Goal: Task Accomplishment & Management: Manage account settings

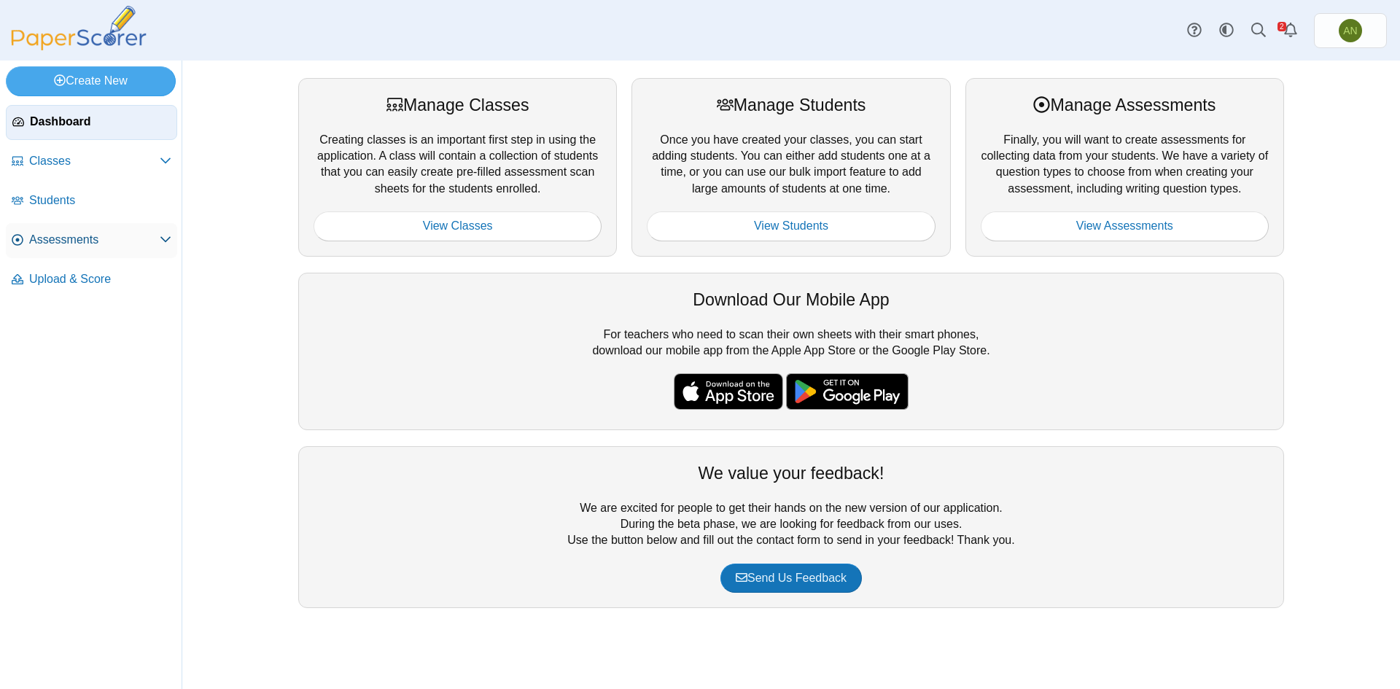
click at [44, 240] on span "Assessments" at bounding box center [94, 240] width 131 height 16
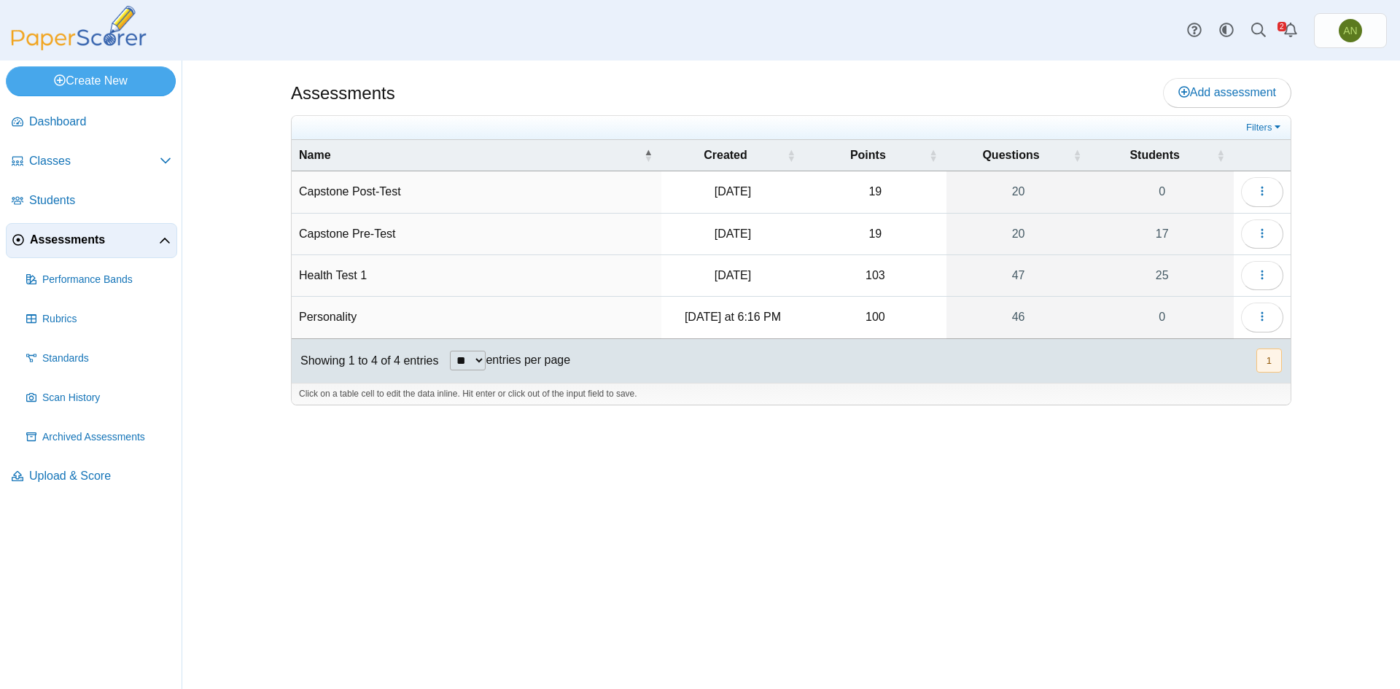
click at [336, 315] on td "Personality" at bounding box center [477, 318] width 370 height 42
click at [749, 316] on time "Wednesday at 6:16 PM" at bounding box center [733, 317] width 96 height 12
click at [1256, 316] on icon "button" at bounding box center [1262, 317] width 12 height 12
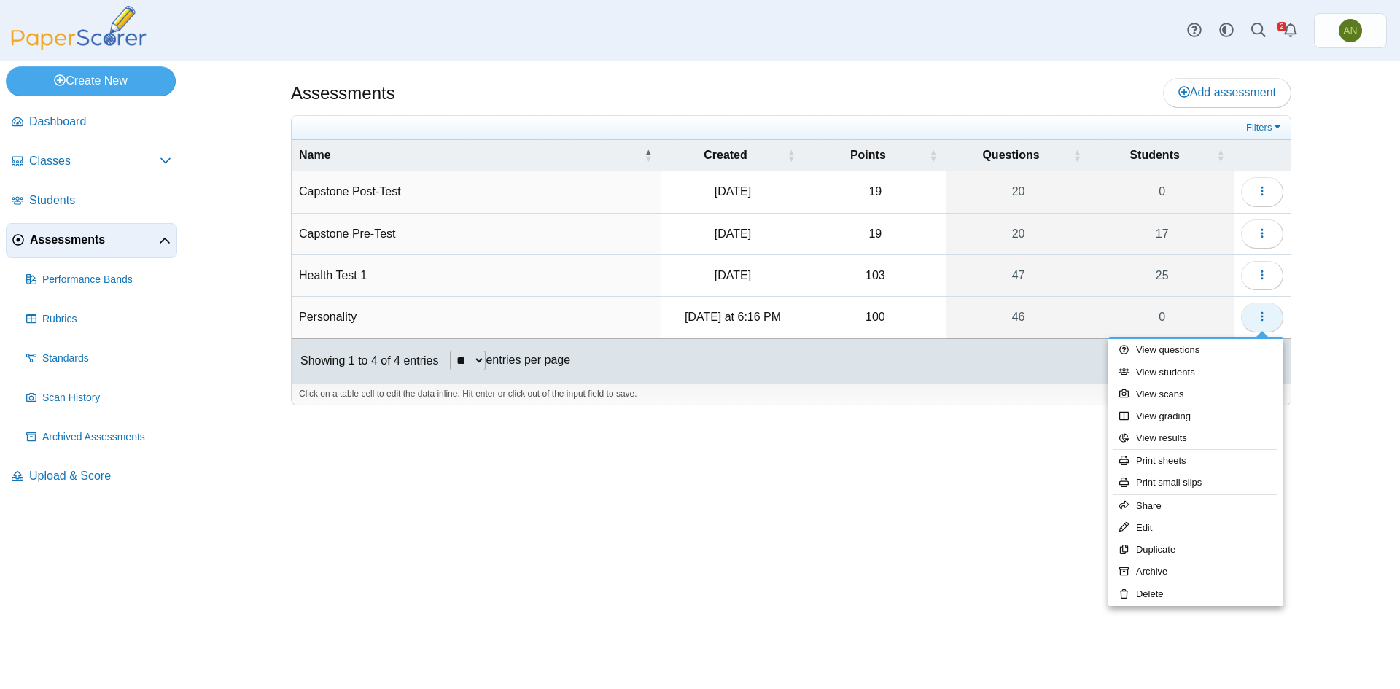
click at [1264, 314] on icon "button" at bounding box center [1262, 317] width 12 height 12
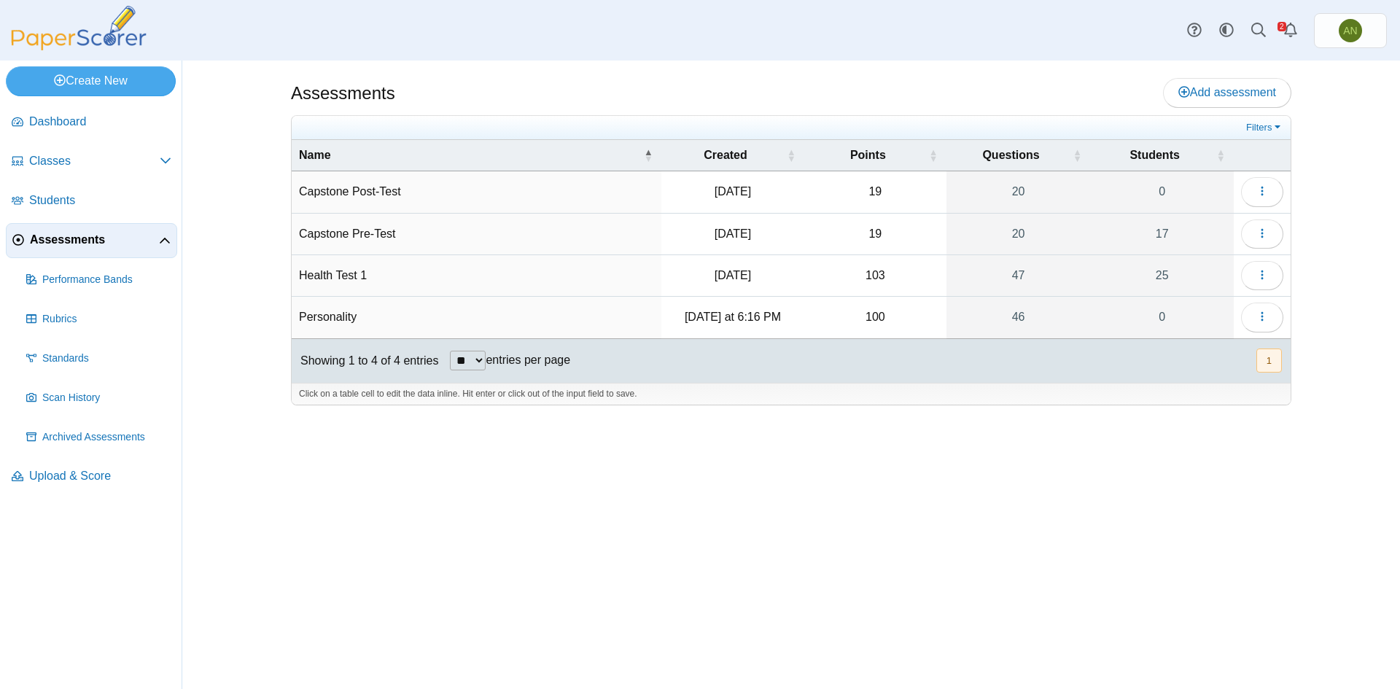
click at [732, 324] on td "Wednesday at 6:16 PM" at bounding box center [732, 318] width 143 height 42
click at [341, 323] on td "Personality" at bounding box center [477, 318] width 370 height 42
click at [1255, 317] on button "button" at bounding box center [1262, 317] width 42 height 29
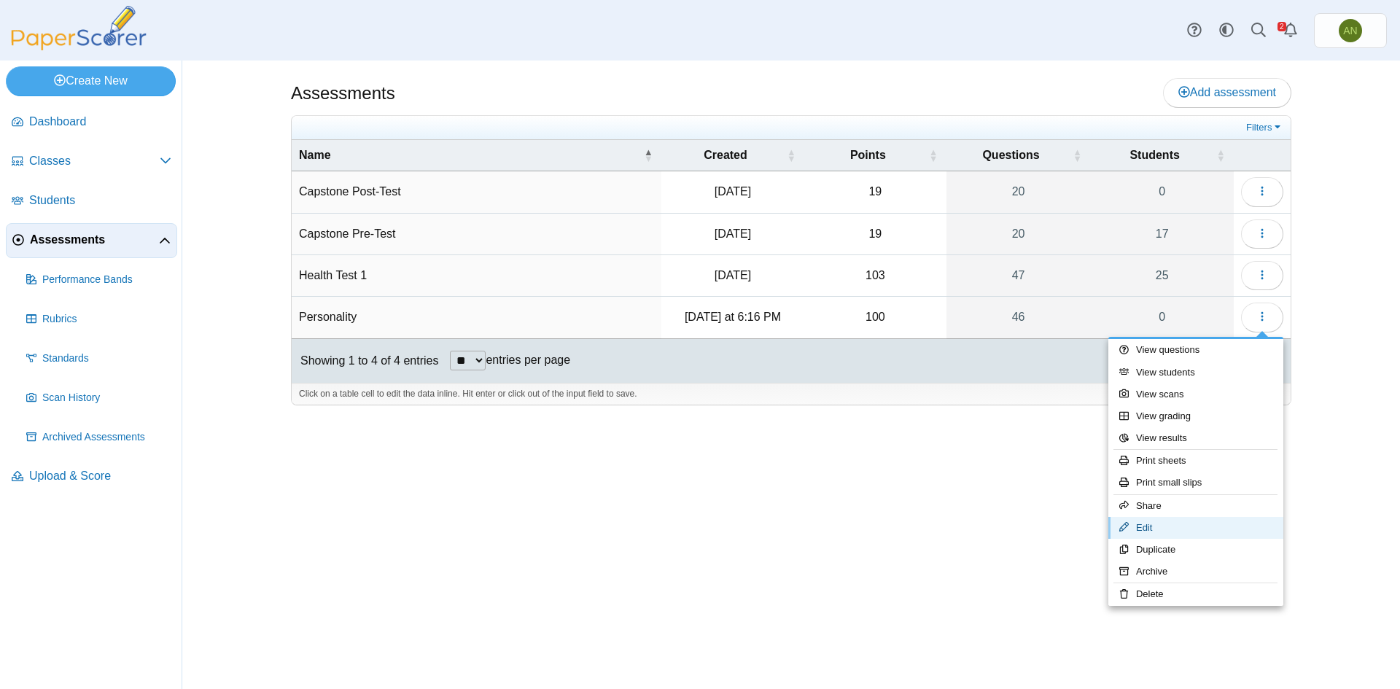
click at [1178, 525] on link "Edit" at bounding box center [1195, 528] width 175 height 22
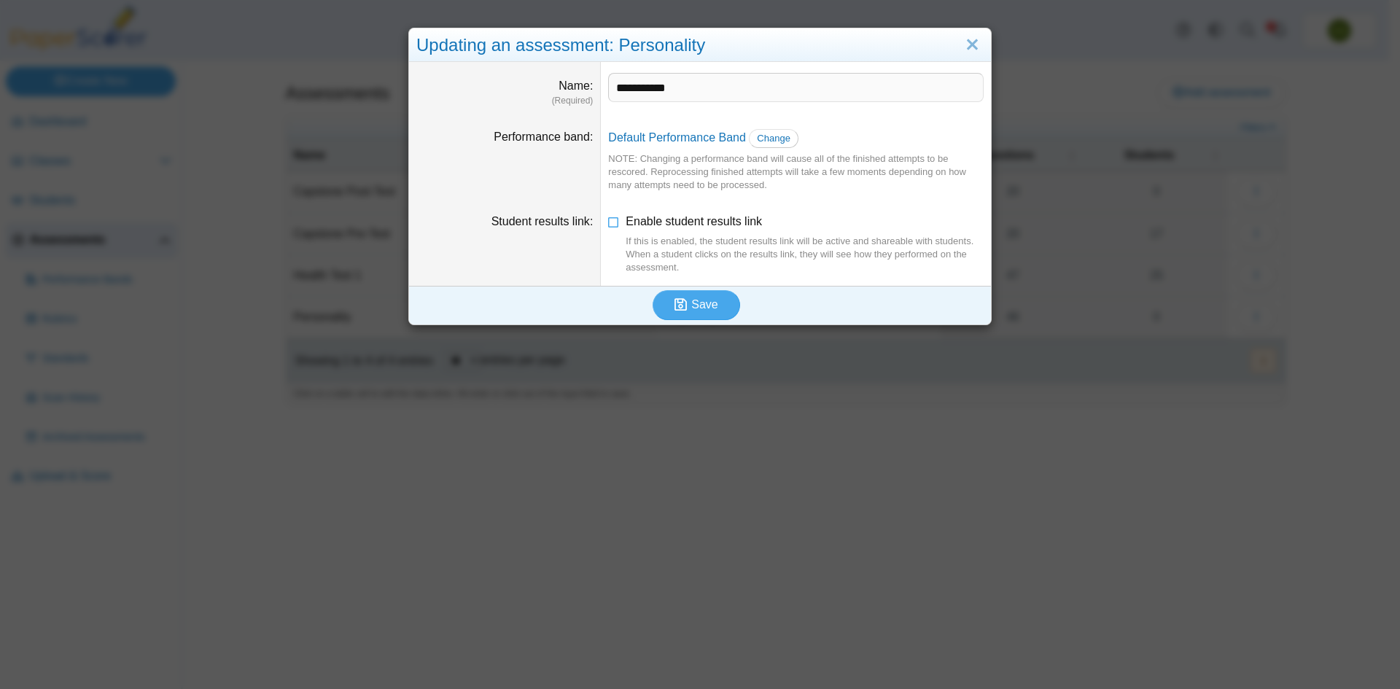
click at [911, 467] on div "**********" at bounding box center [700, 344] width 1400 height 689
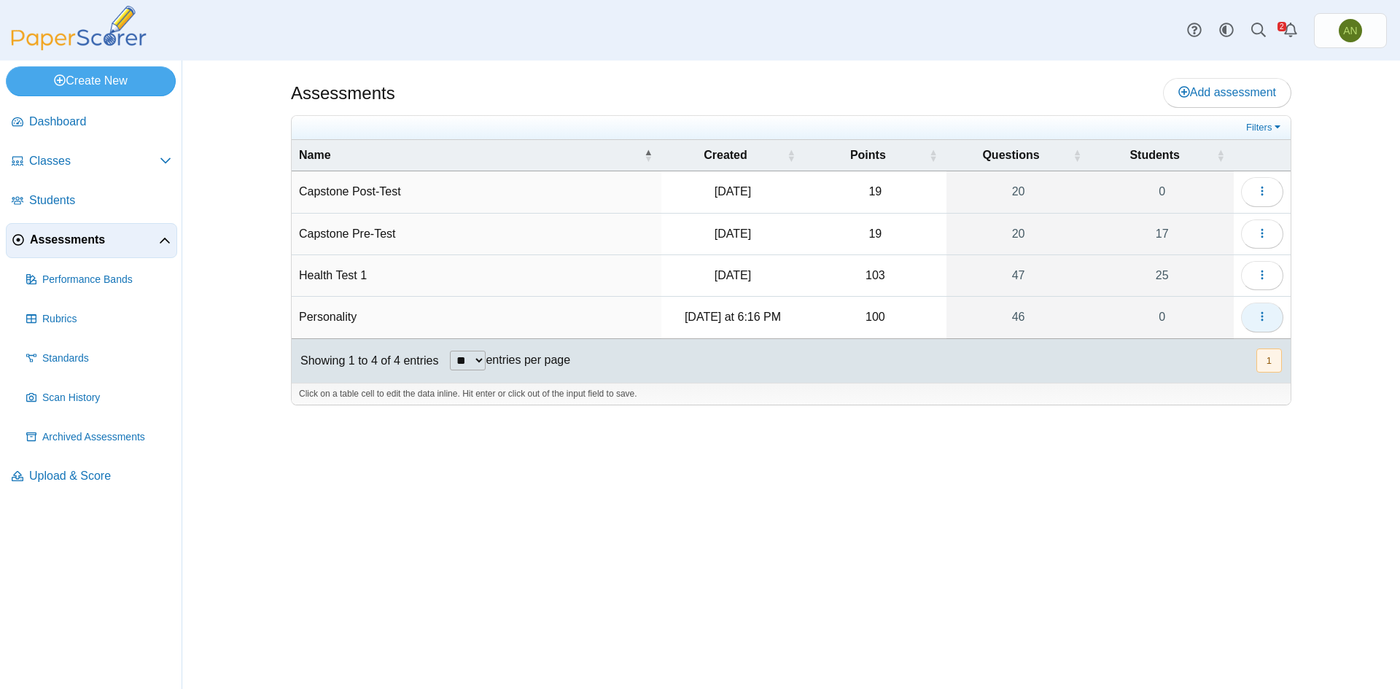
click at [1275, 316] on button "button" at bounding box center [1262, 317] width 42 height 29
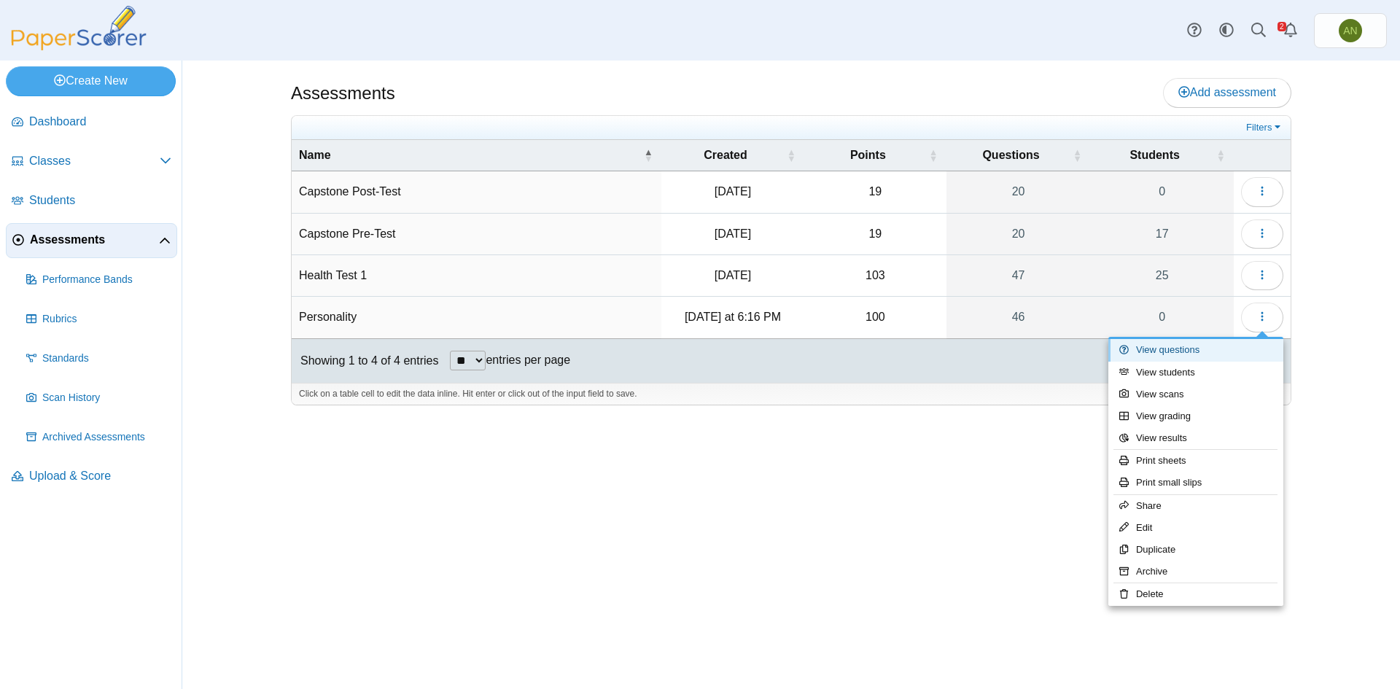
click at [1236, 359] on link "View questions" at bounding box center [1195, 350] width 175 height 22
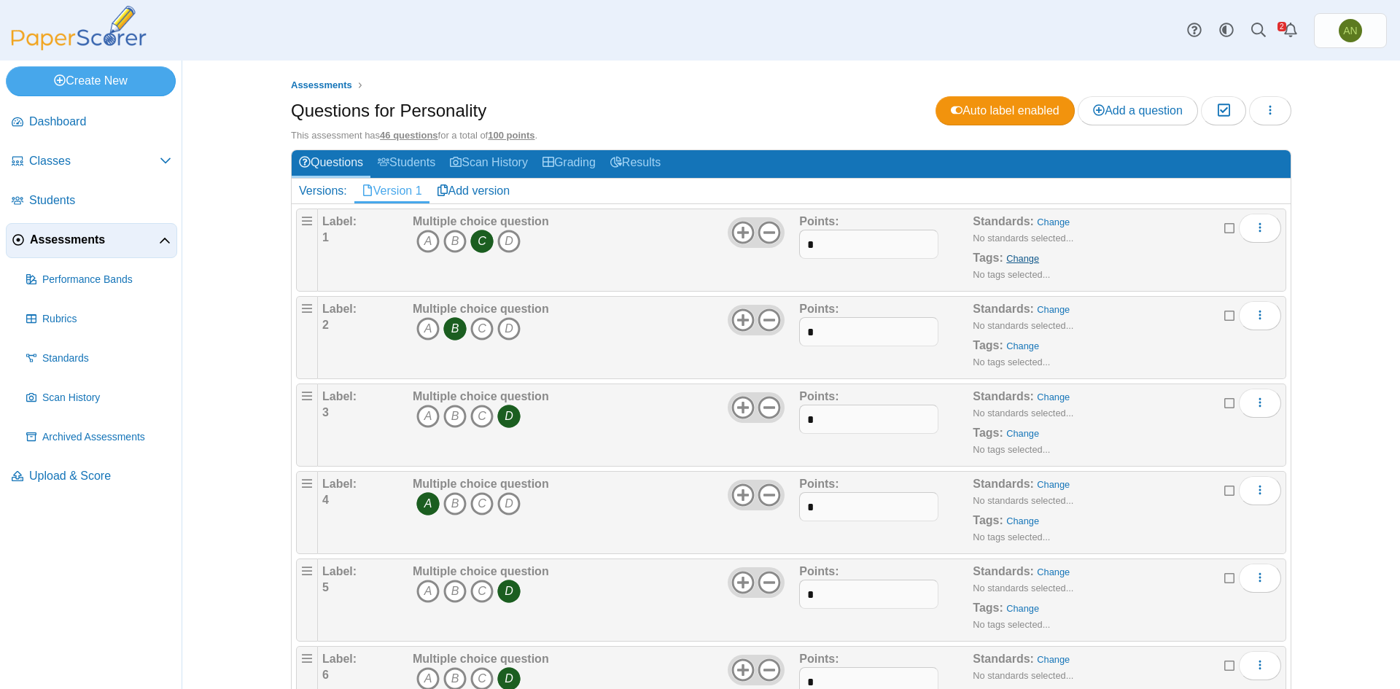
click at [1014, 258] on link "Change" at bounding box center [1022, 258] width 33 height 11
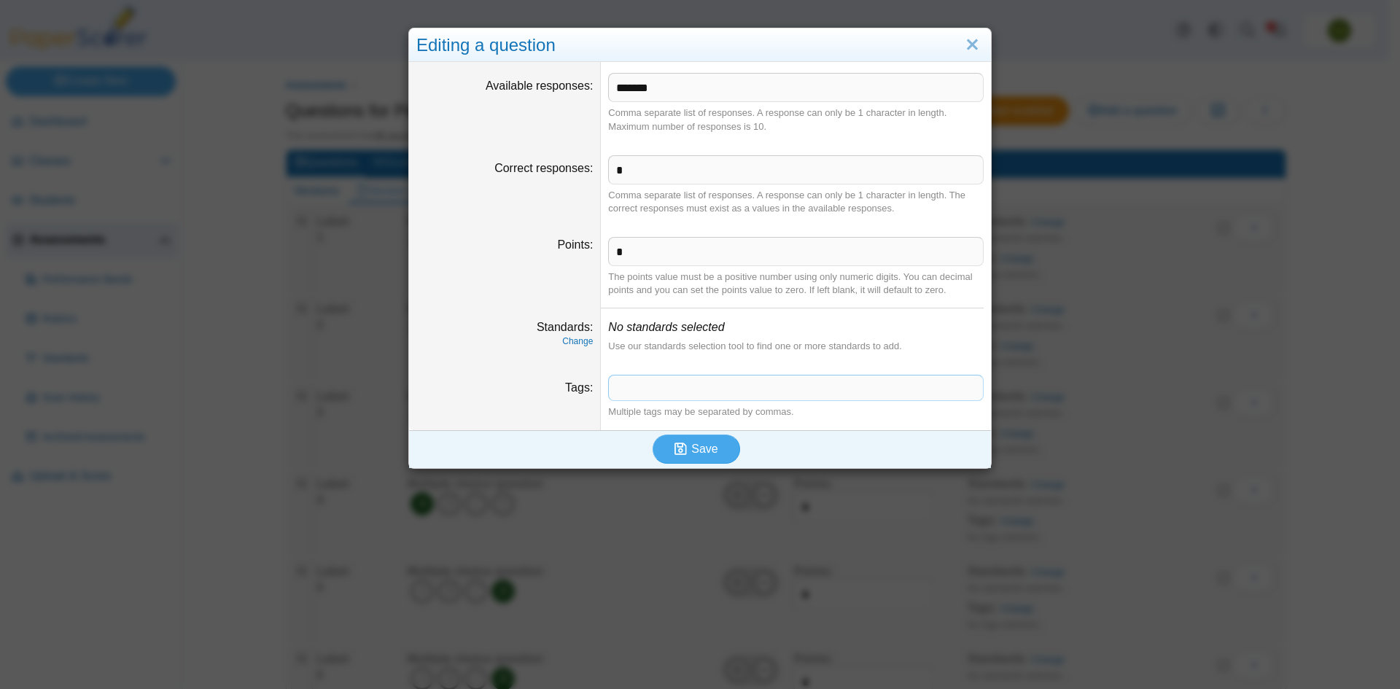
click at [639, 384] on span at bounding box center [796, 388] width 374 height 25
click at [726, 451] on button "Save" at bounding box center [696, 449] width 87 height 29
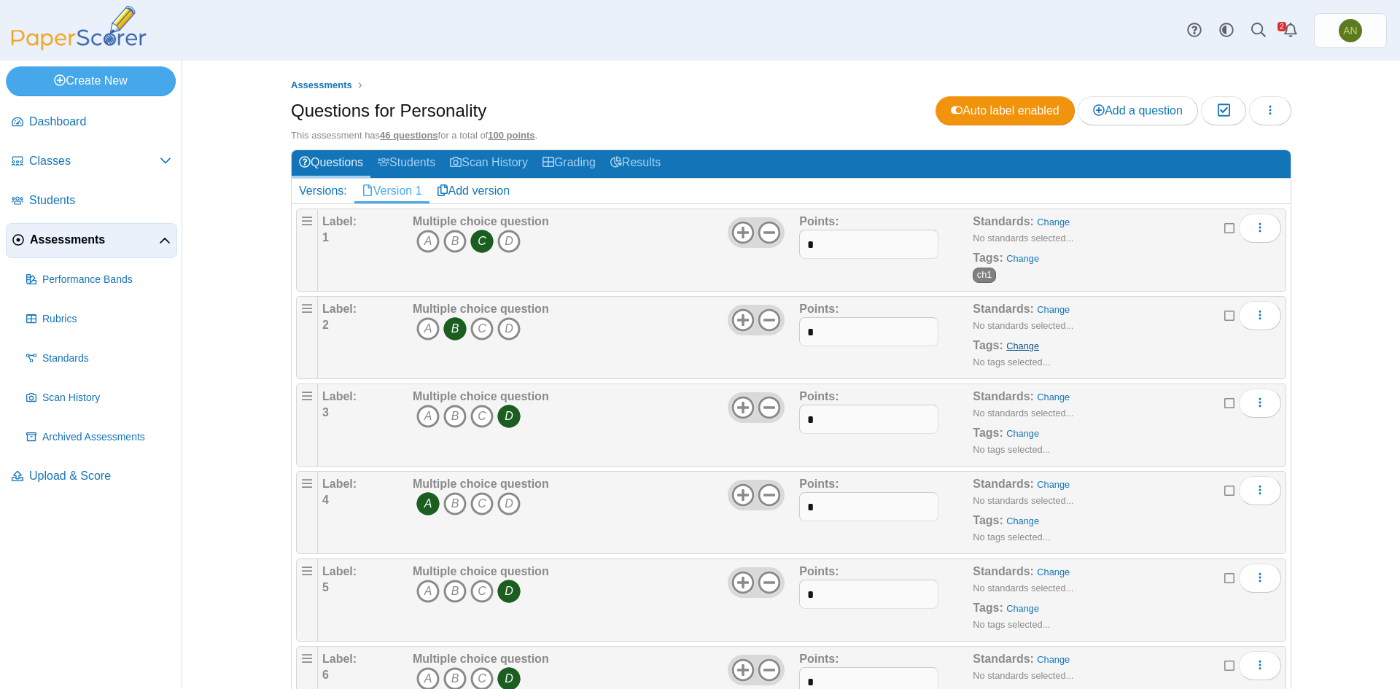
click at [1022, 344] on link "Change" at bounding box center [1022, 346] width 33 height 11
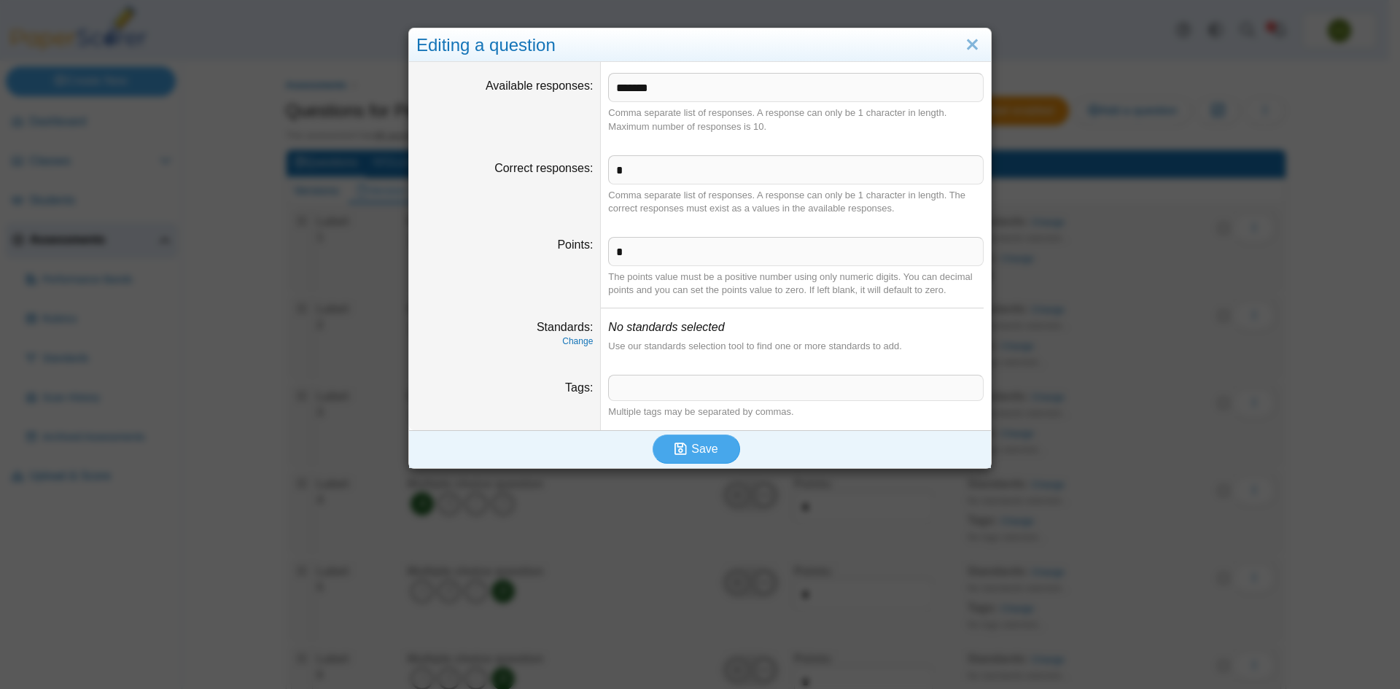
click at [702, 389] on span at bounding box center [796, 388] width 374 height 25
click at [708, 449] on span "Save" at bounding box center [704, 449] width 26 height 12
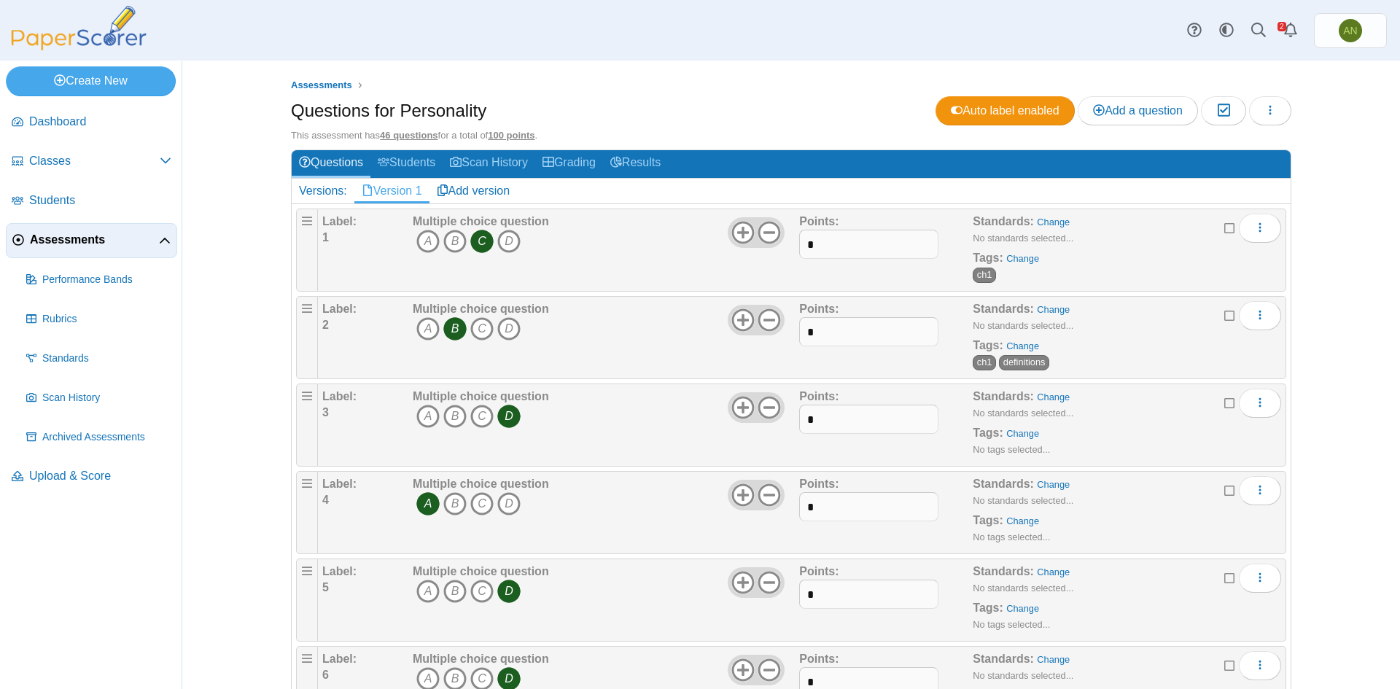
click at [1020, 274] on div "Standards: Change No standards selected... Tags: Change ch1" at bounding box center [1103, 250] width 260 height 73
click at [1022, 258] on link "Change" at bounding box center [1022, 258] width 33 height 11
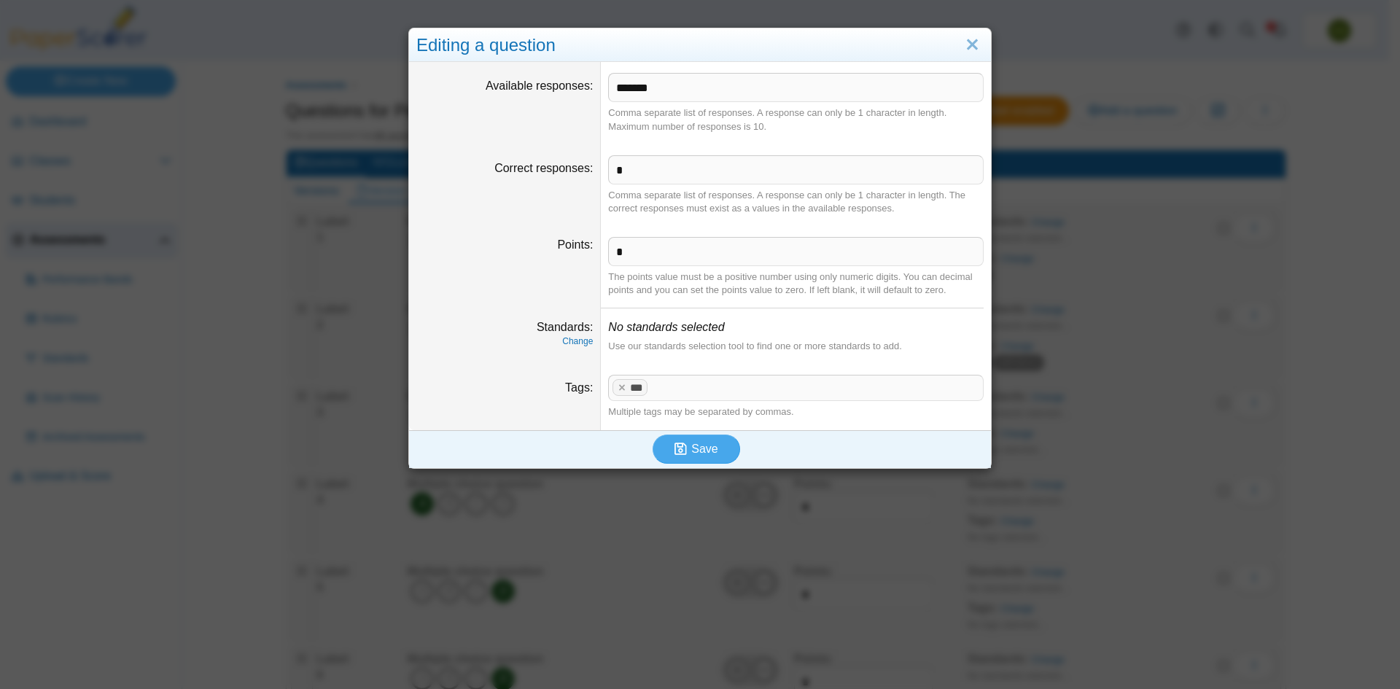
click at [715, 385] on span at bounding box center [817, 388] width 332 height 25
click at [710, 451] on span "Save" at bounding box center [704, 449] width 26 height 12
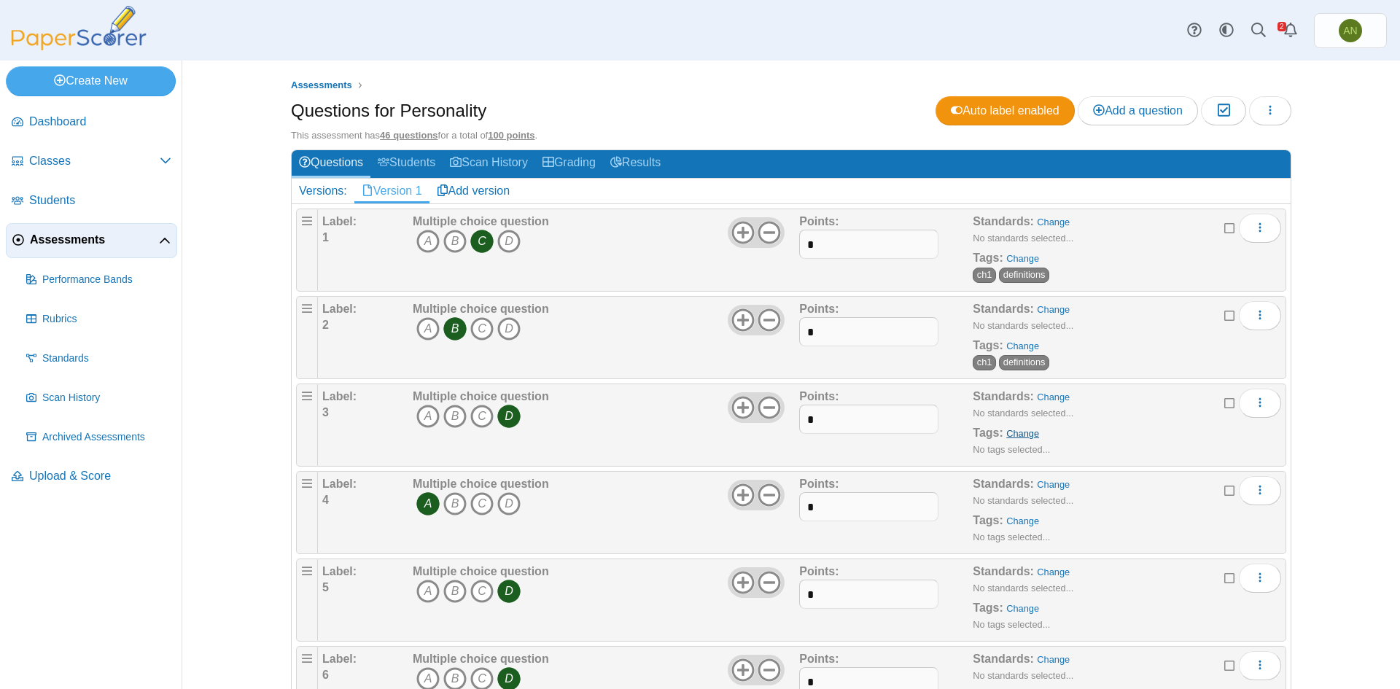
click at [1027, 432] on link "Change" at bounding box center [1022, 433] width 33 height 11
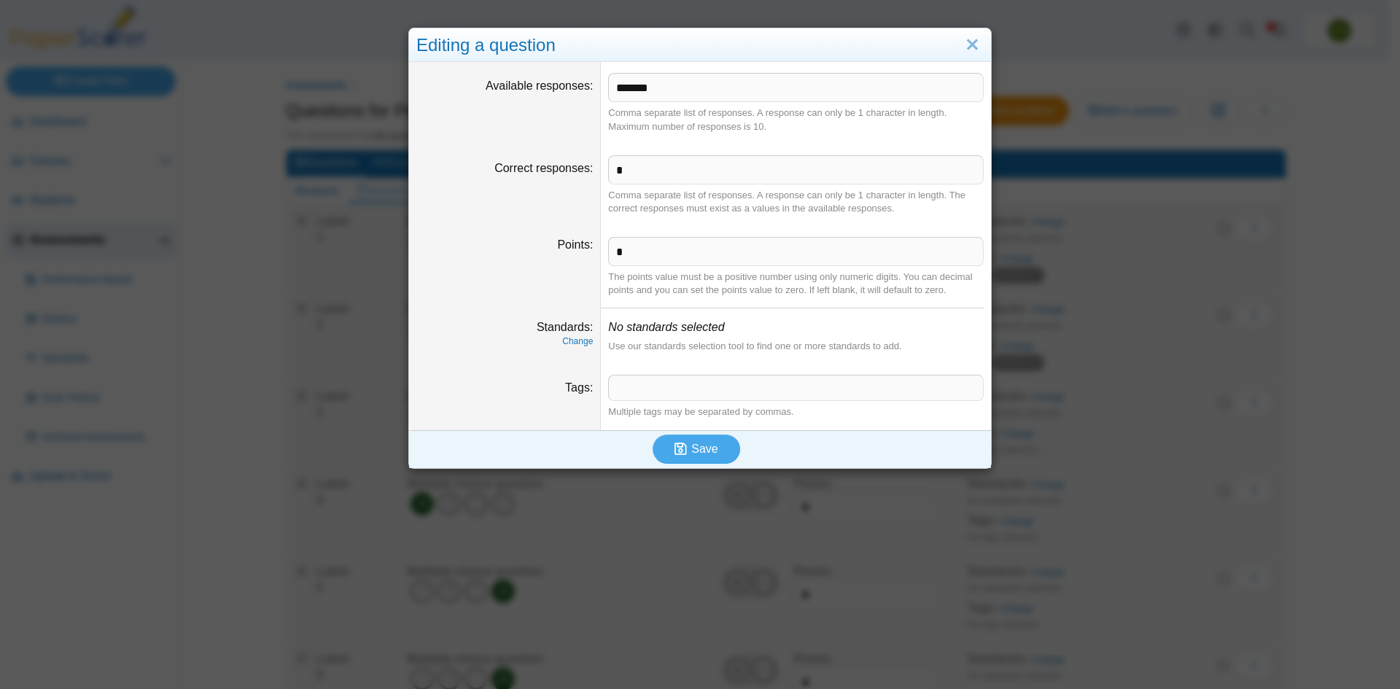
click at [659, 388] on span at bounding box center [796, 388] width 374 height 25
click at [718, 450] on button "Save" at bounding box center [696, 449] width 87 height 29
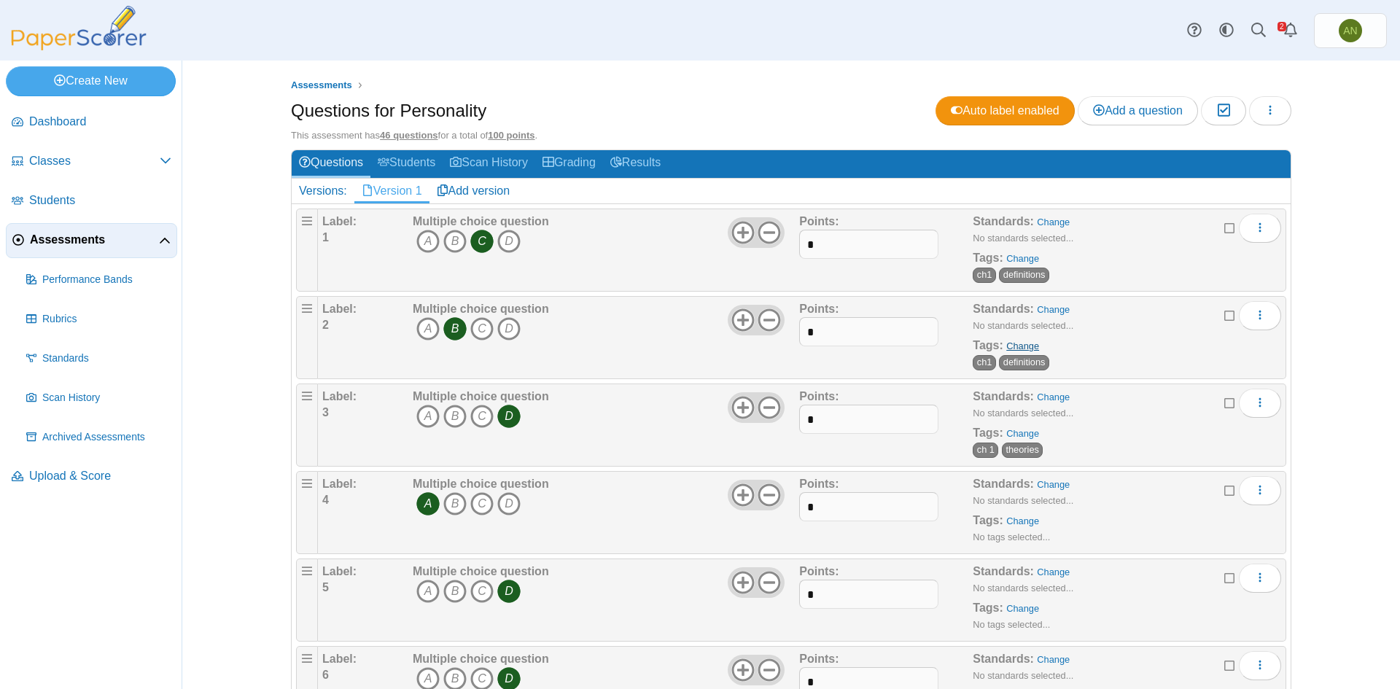
click at [1021, 348] on link "Change" at bounding box center [1022, 346] width 33 height 11
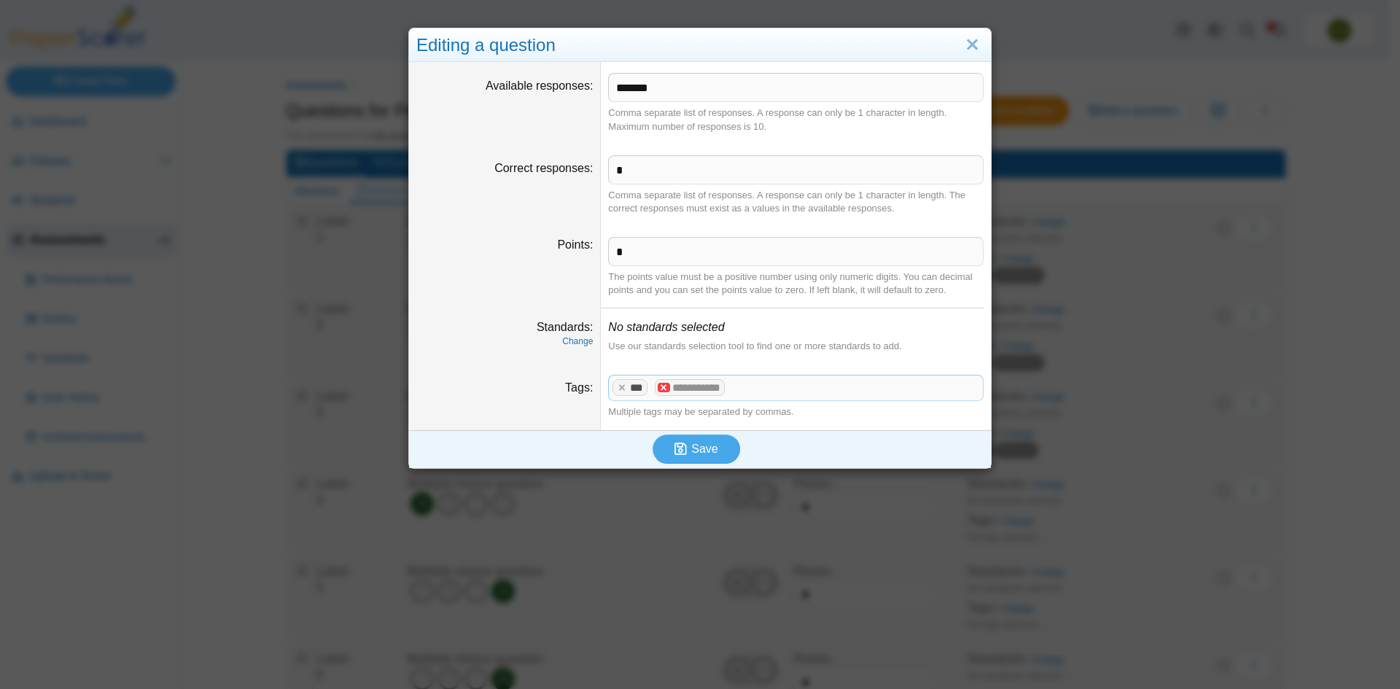
click at [660, 386] on x "remove tag" at bounding box center [664, 387] width 12 height 9
click at [721, 389] on span at bounding box center [817, 388] width 332 height 25
click at [708, 447] on span "Save" at bounding box center [704, 449] width 26 height 12
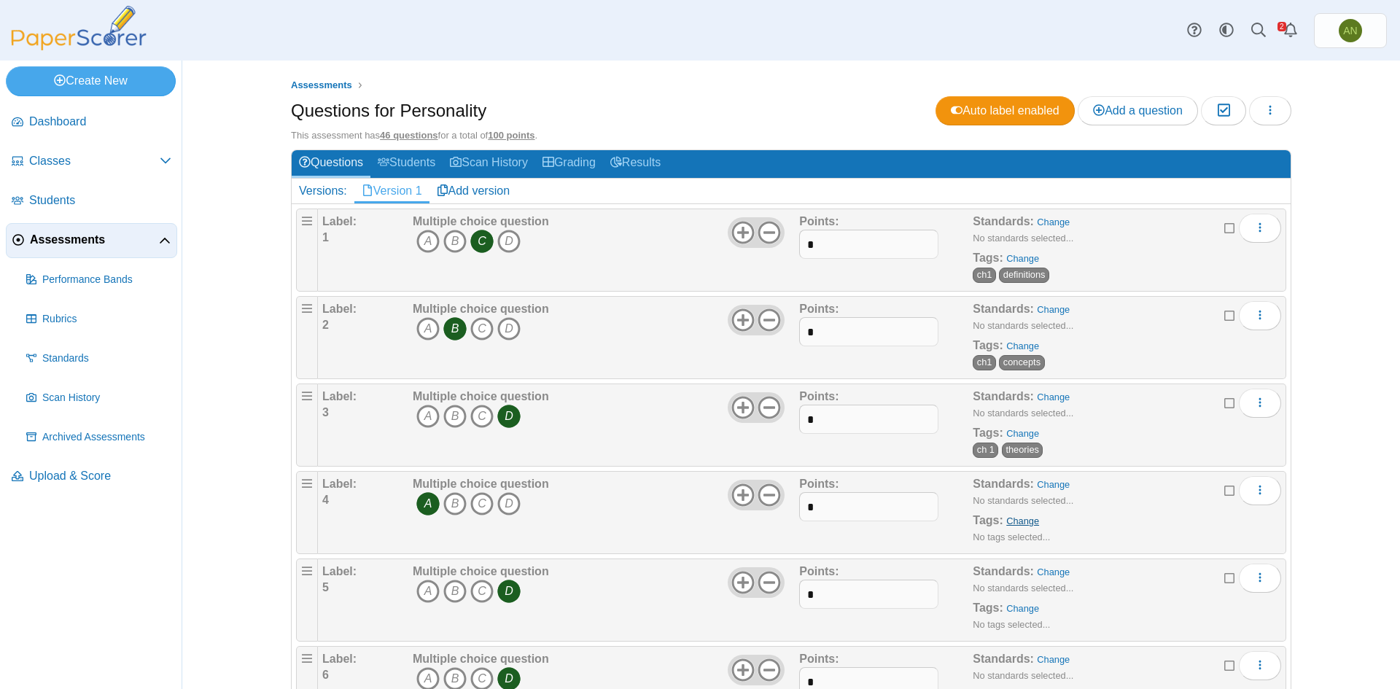
click at [1023, 521] on link "Change" at bounding box center [1022, 521] width 33 height 11
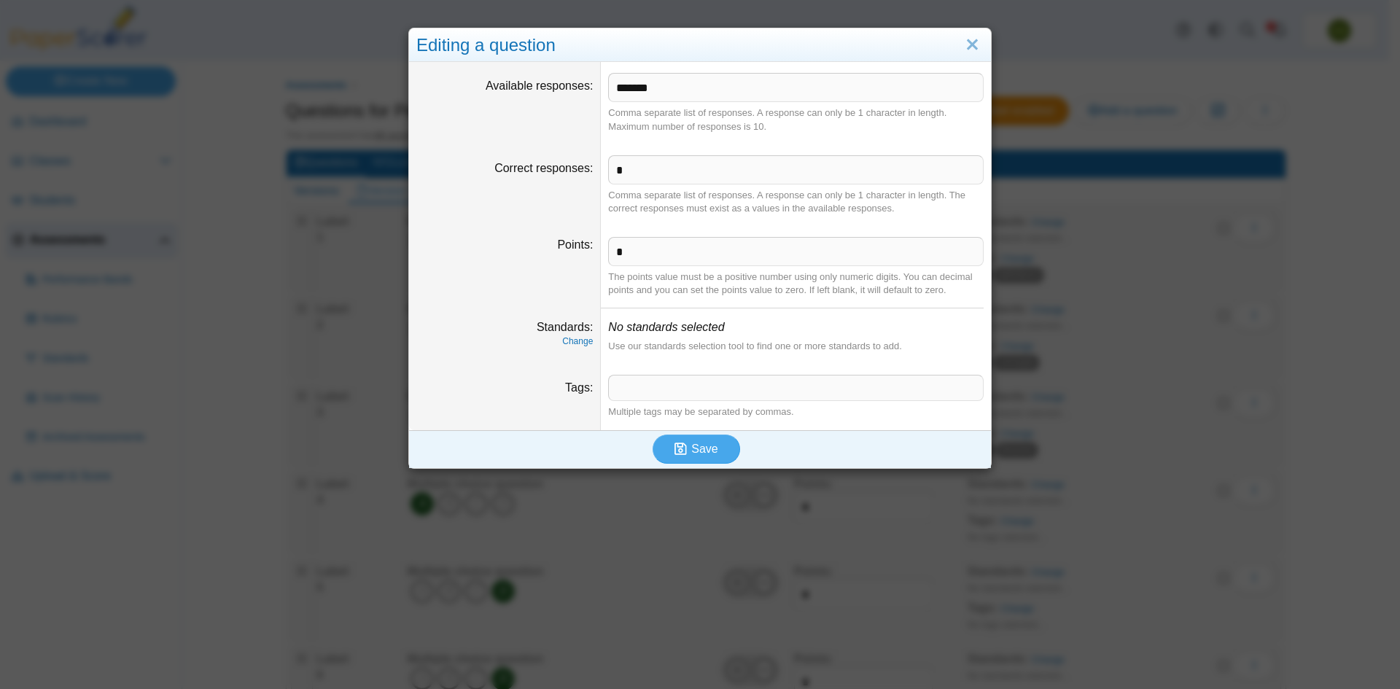
click at [659, 391] on span at bounding box center [796, 388] width 374 height 25
click at [701, 447] on span "Save" at bounding box center [704, 449] width 26 height 12
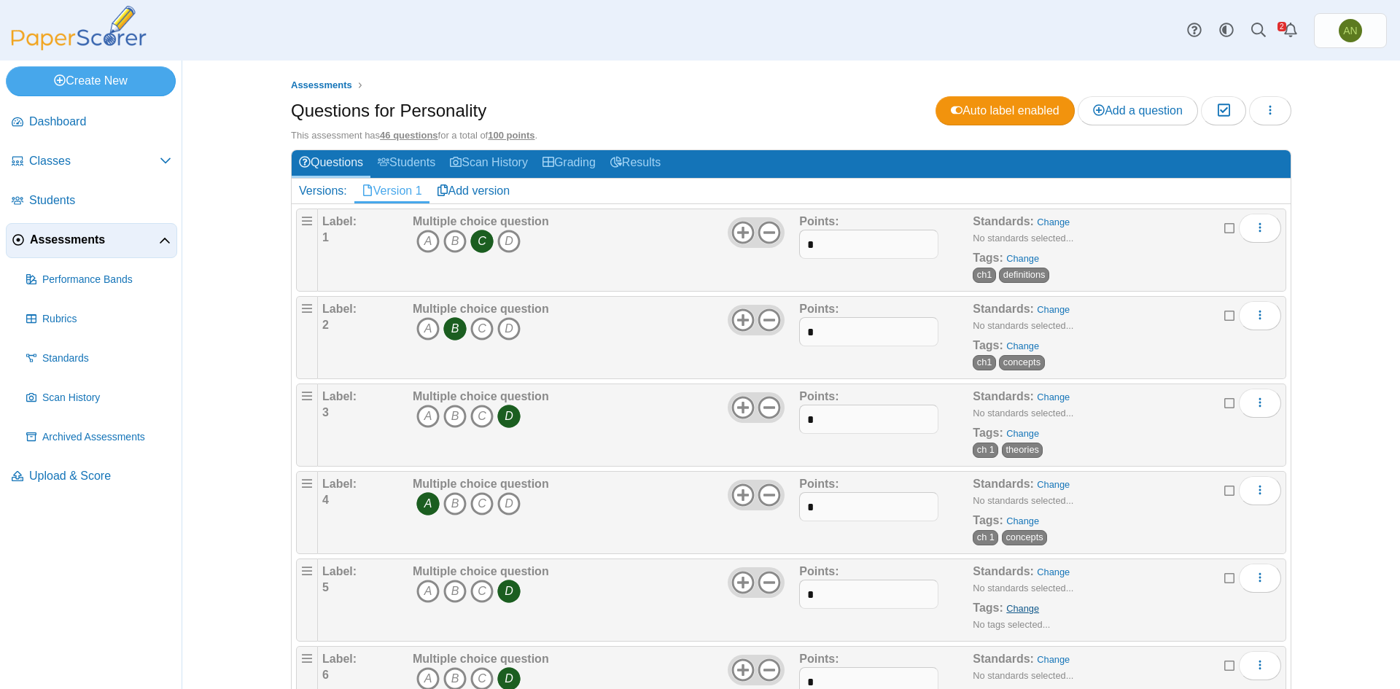
click at [1020, 609] on link "Change" at bounding box center [1022, 608] width 33 height 11
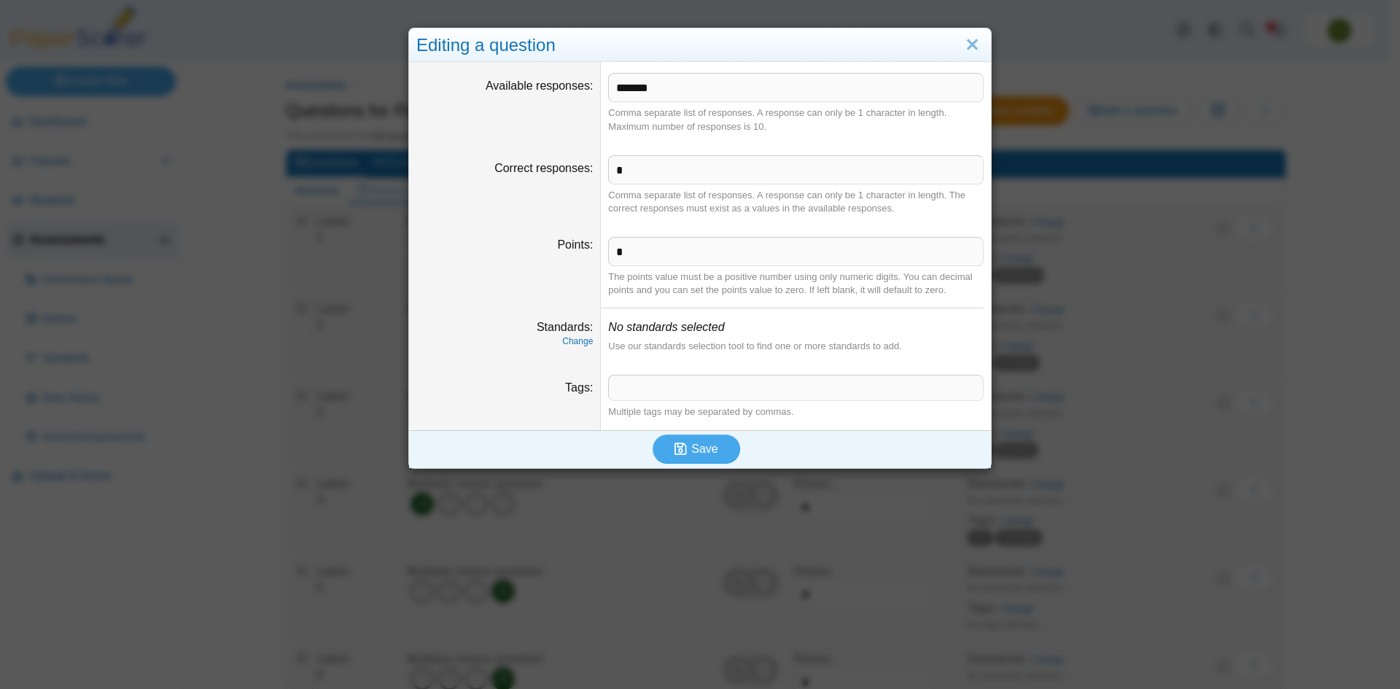
click at [660, 397] on span at bounding box center [796, 388] width 374 height 25
click at [629, 389] on span "**********" at bounding box center [796, 388] width 374 height 25
click at [717, 456] on button "Save" at bounding box center [696, 449] width 87 height 29
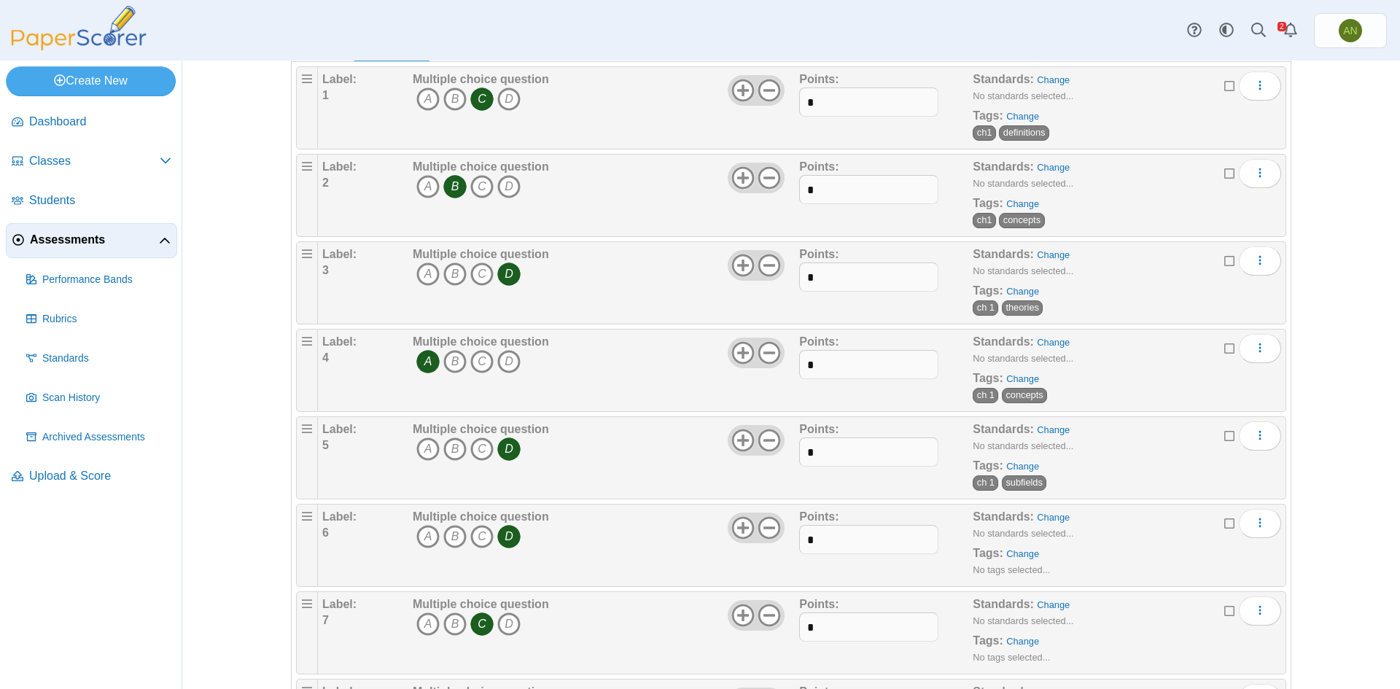
scroll to position [146, 0]
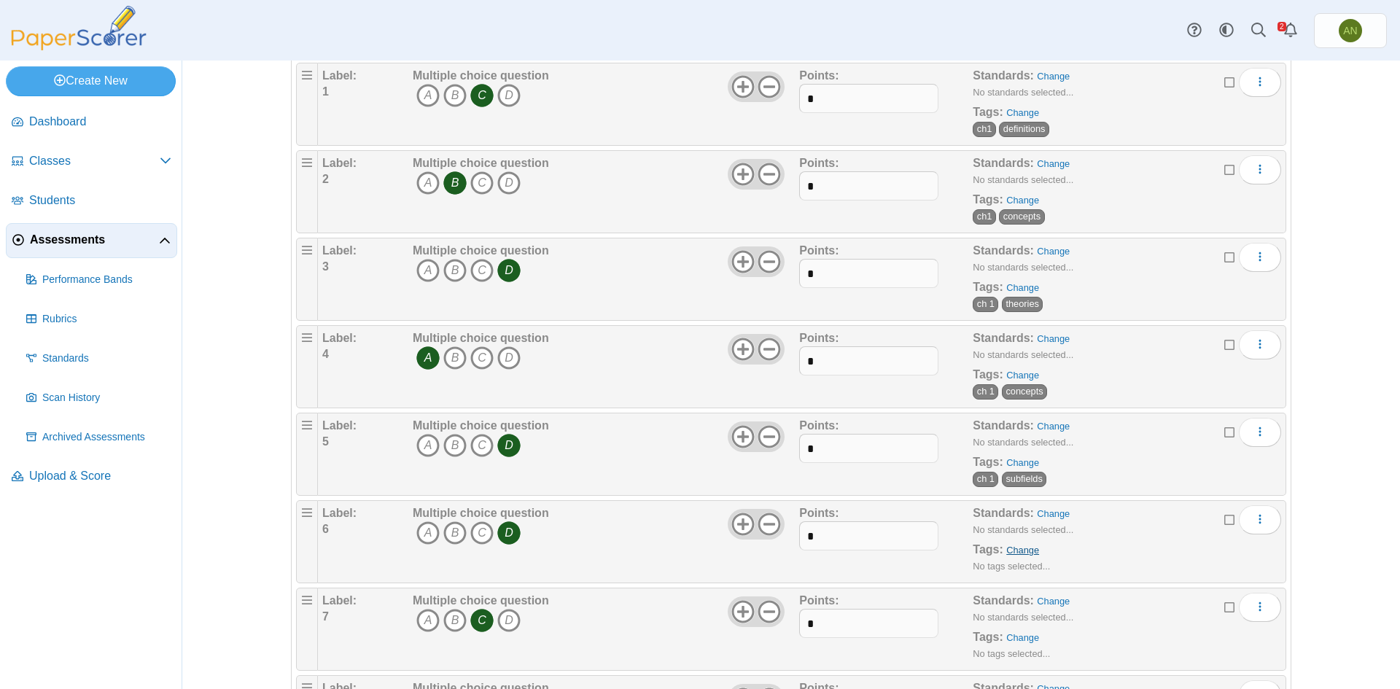
click at [1019, 552] on link "Change" at bounding box center [1022, 550] width 33 height 11
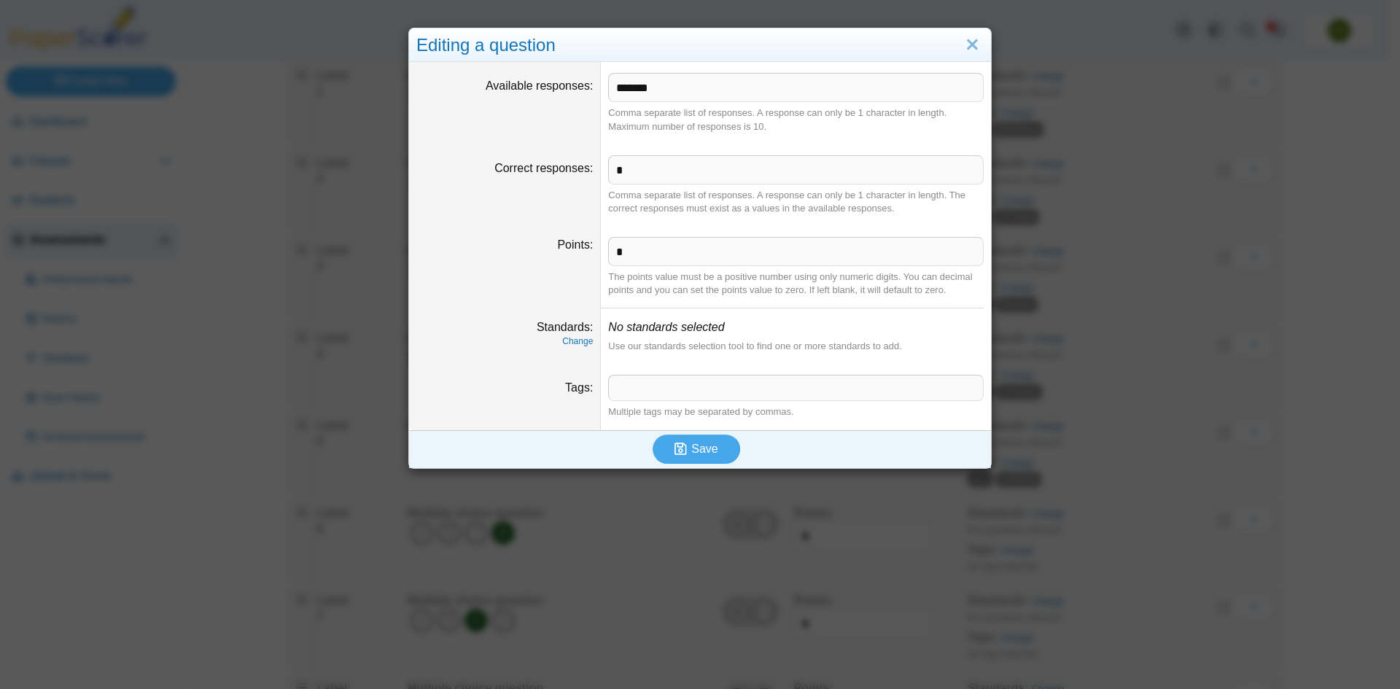
click at [634, 378] on span at bounding box center [796, 388] width 374 height 25
click at [708, 449] on span "Save" at bounding box center [704, 449] width 26 height 12
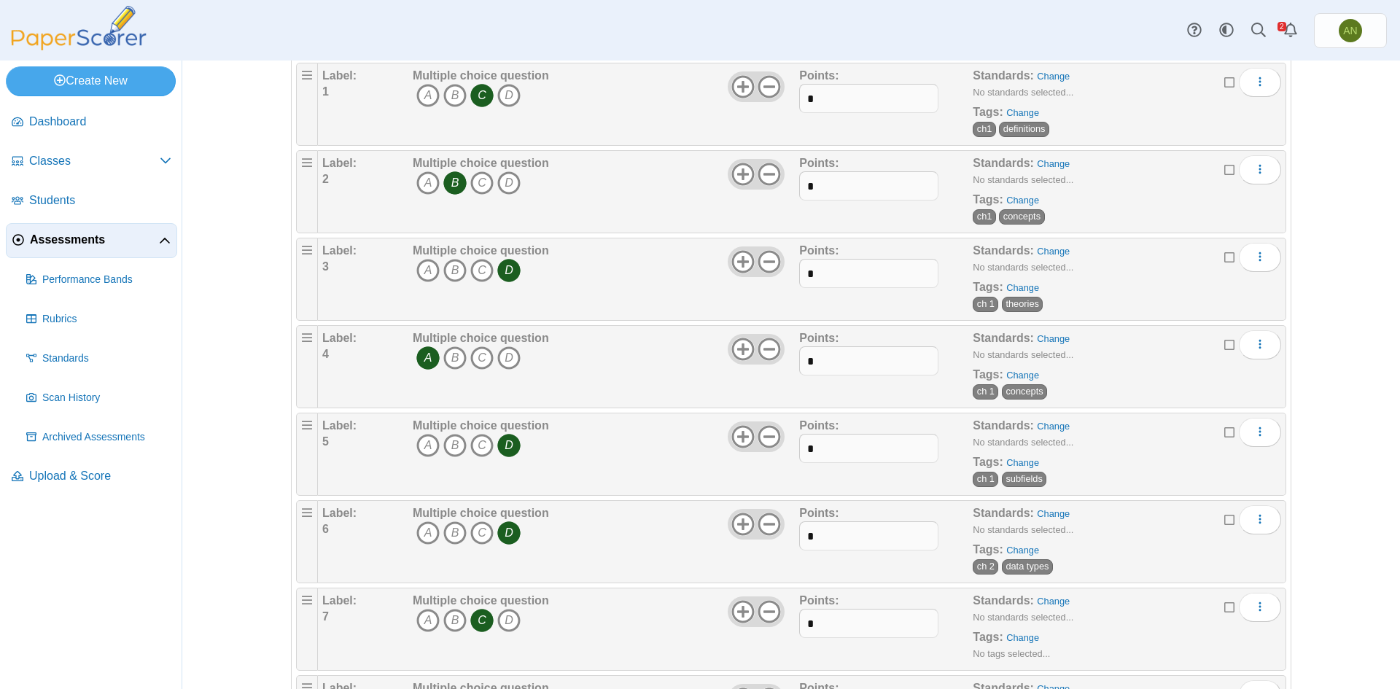
scroll to position [219, 0]
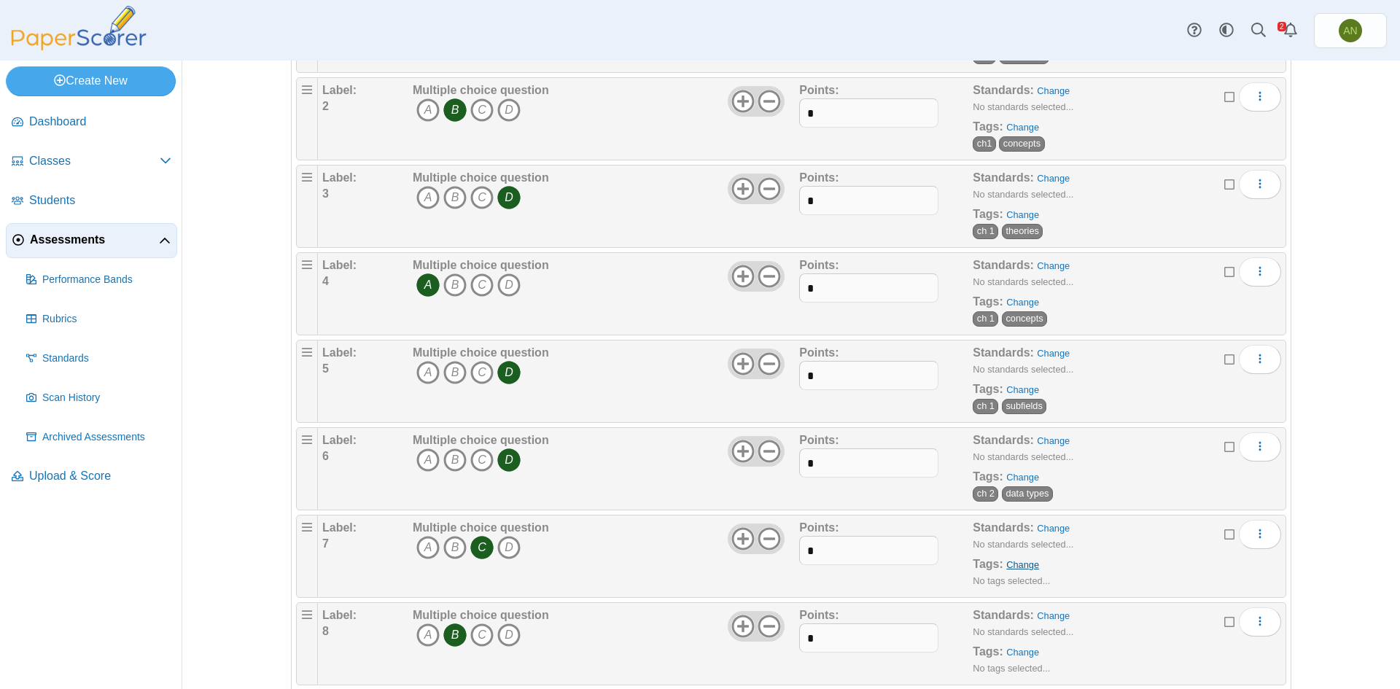
click at [1015, 570] on link "Change" at bounding box center [1022, 564] width 33 height 11
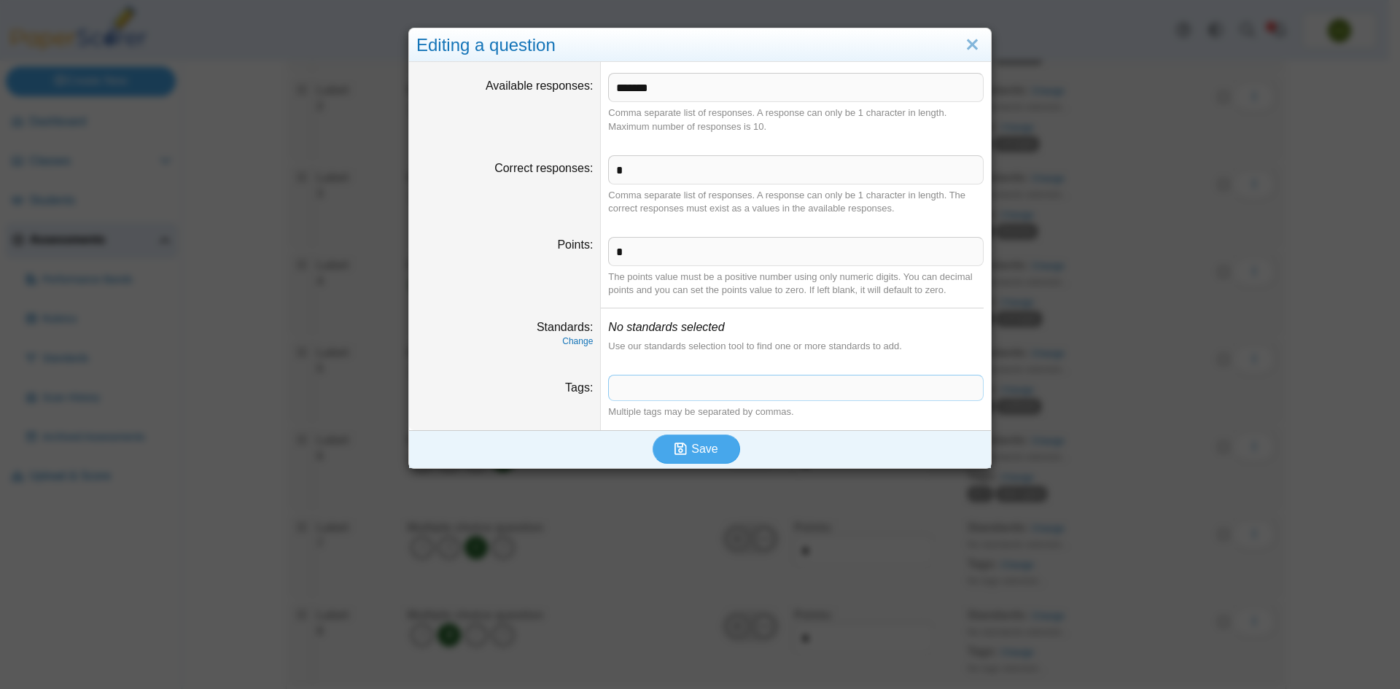
click at [627, 382] on span at bounding box center [796, 388] width 374 height 25
click at [717, 447] on button "Save" at bounding box center [696, 449] width 87 height 29
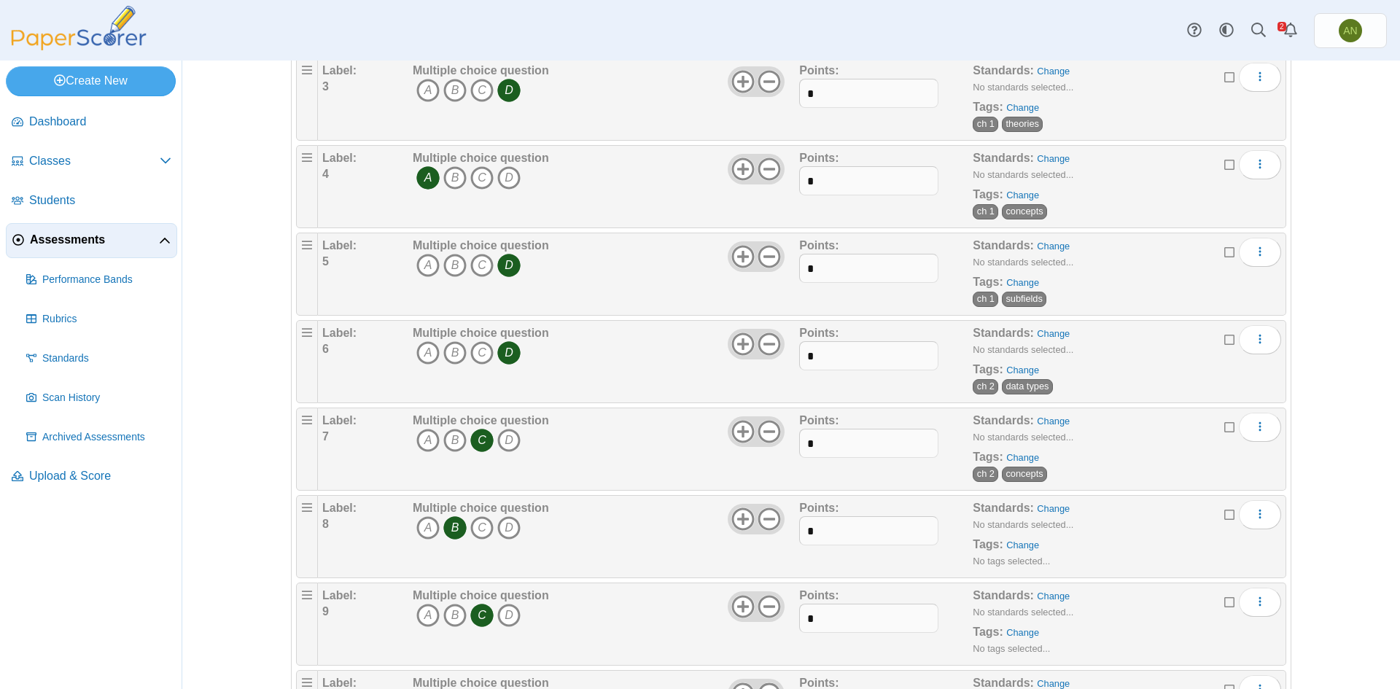
scroll to position [365, 0]
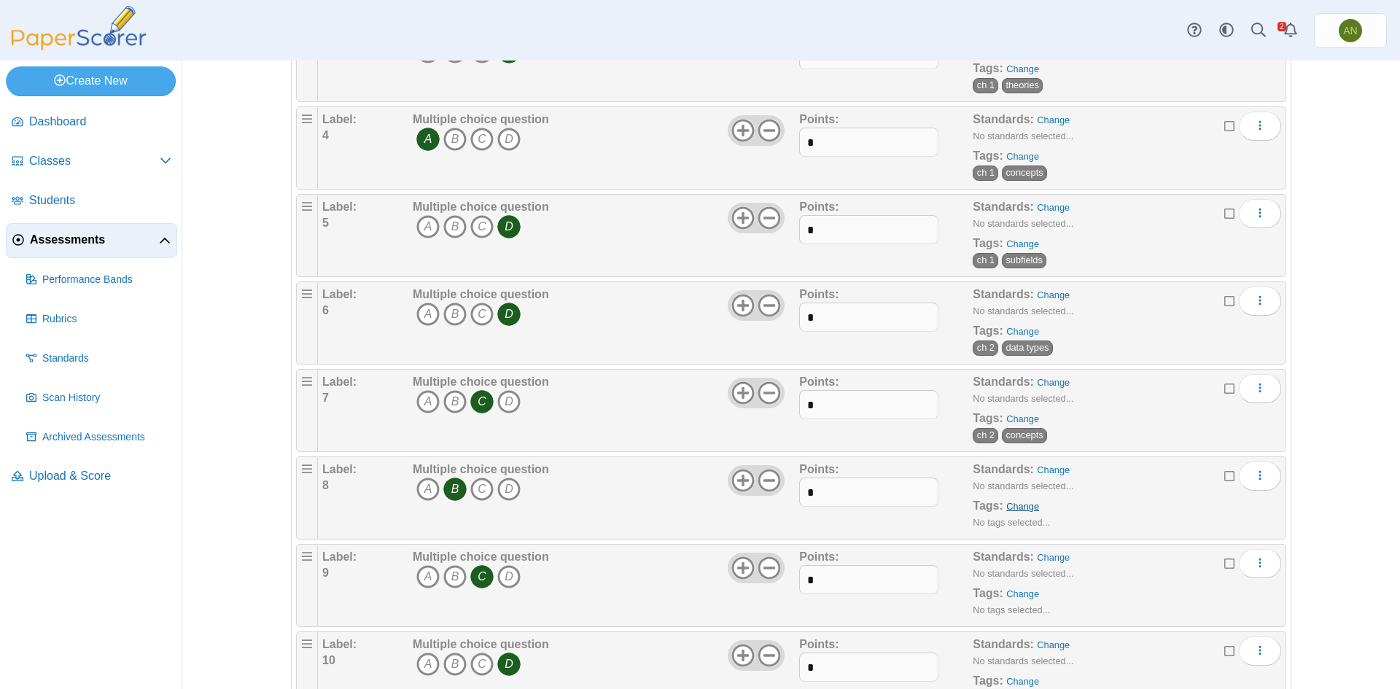
click at [1012, 506] on link "Change" at bounding box center [1022, 506] width 33 height 11
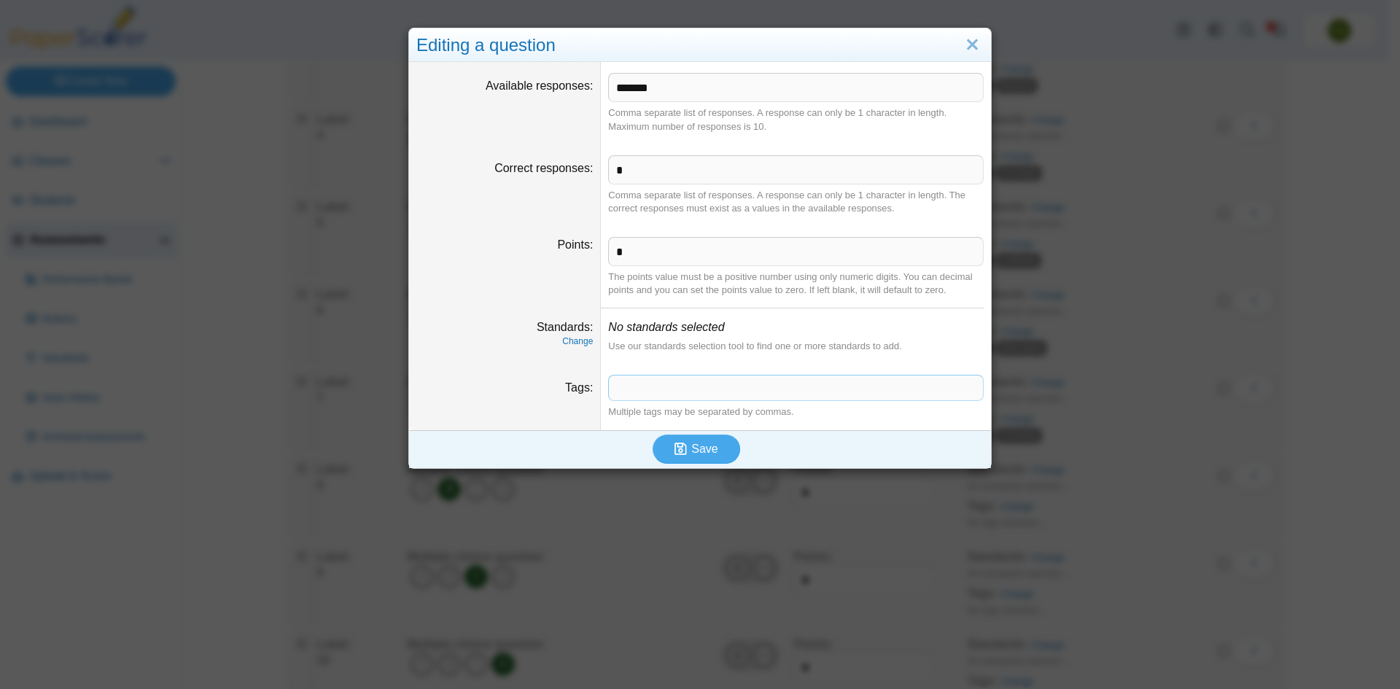
click at [622, 386] on span at bounding box center [796, 388] width 374 height 25
click at [704, 454] on span "Save" at bounding box center [704, 449] width 26 height 12
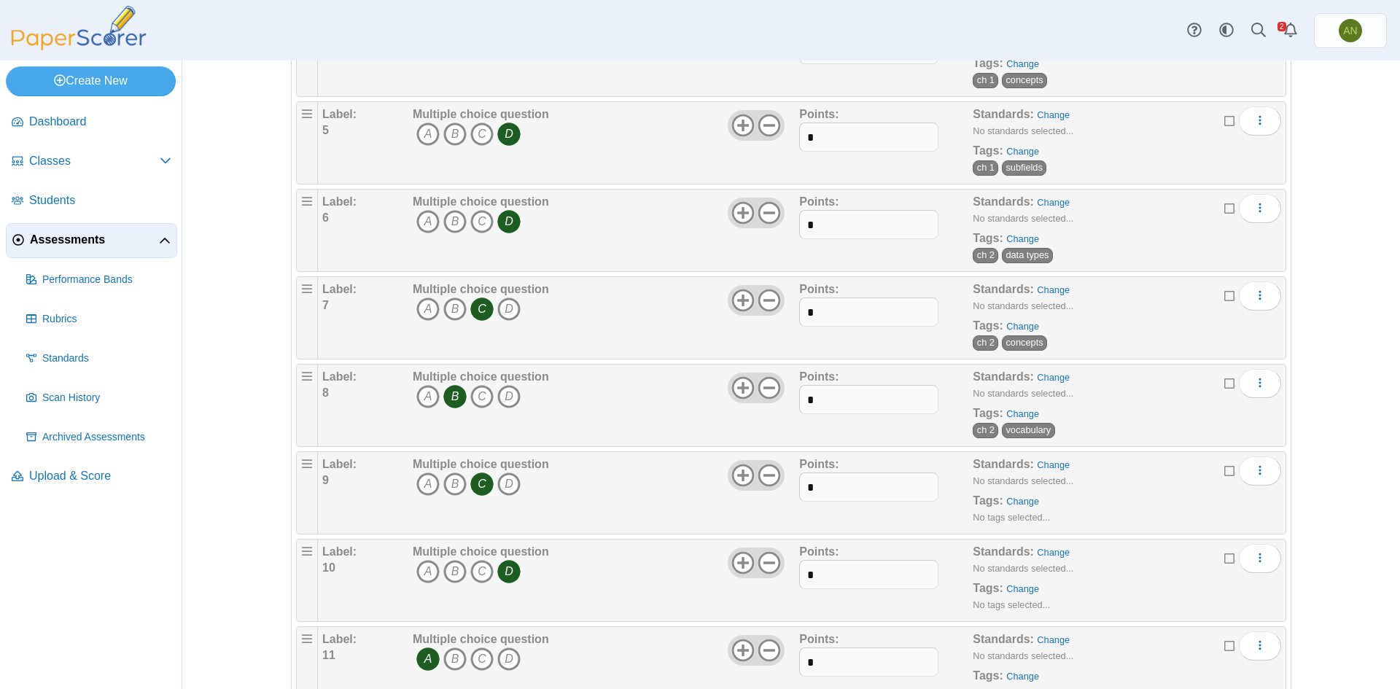
scroll to position [510, 0]
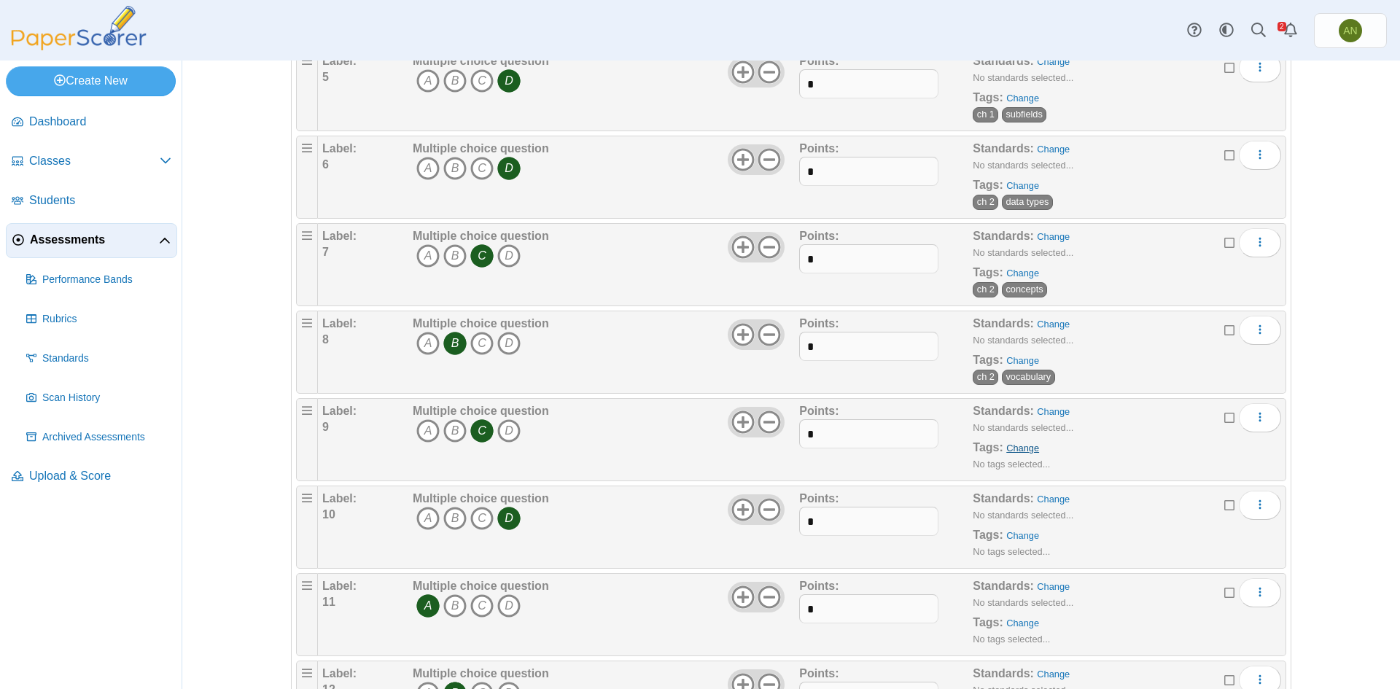
click at [1010, 443] on link "Change" at bounding box center [1022, 448] width 33 height 11
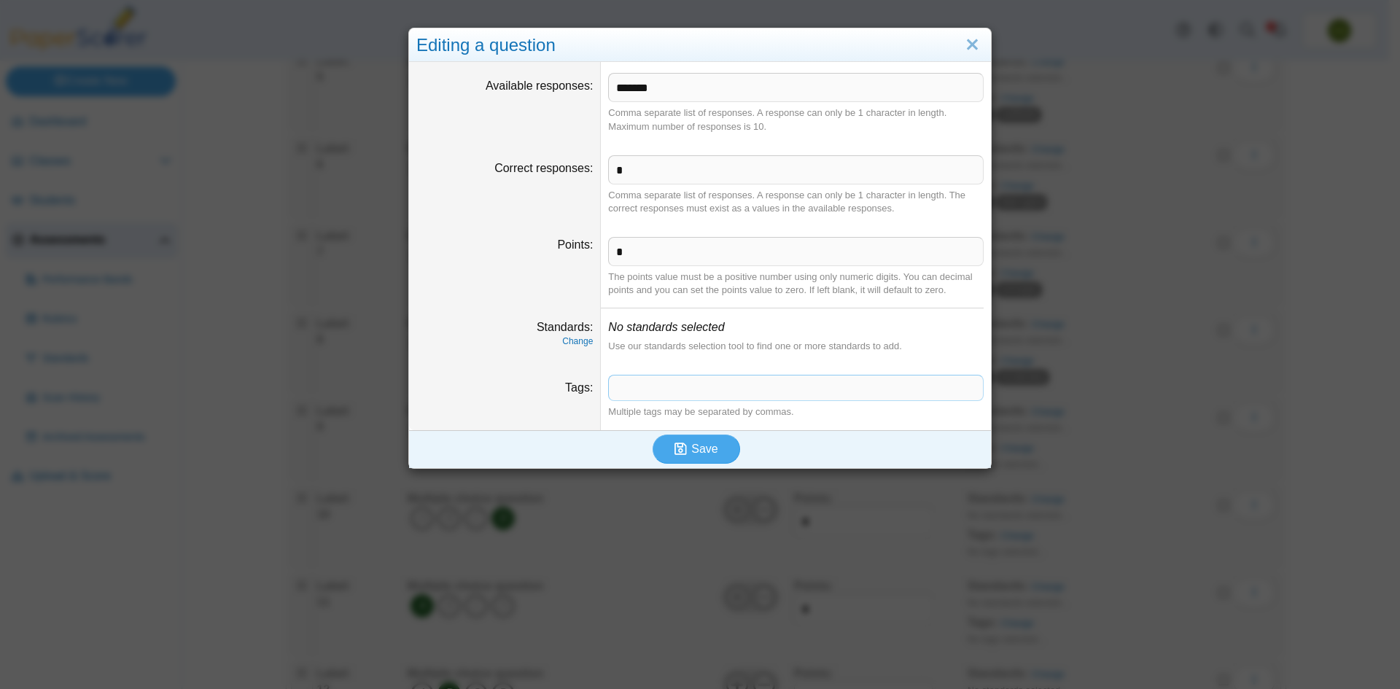
click at [639, 386] on span at bounding box center [796, 388] width 374 height 25
click at [698, 444] on span "Save" at bounding box center [704, 449] width 26 height 12
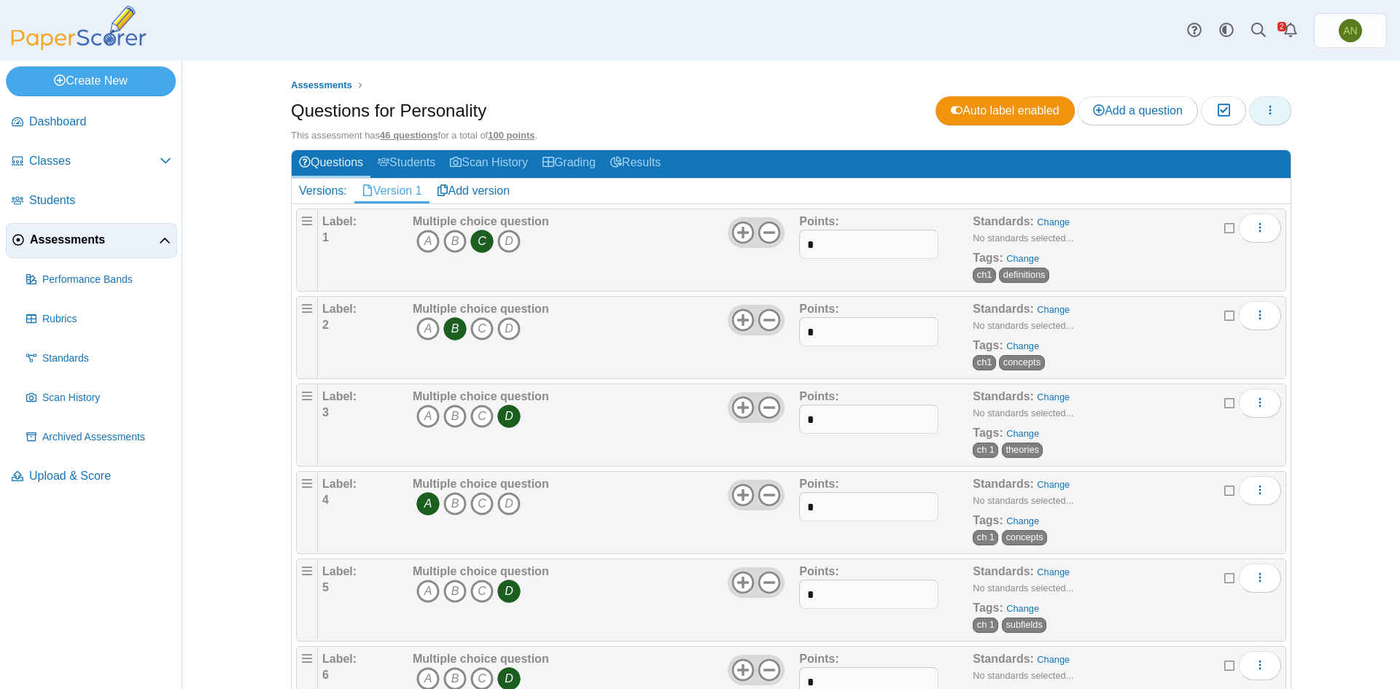
click at [1264, 112] on icon "button" at bounding box center [1270, 110] width 12 height 12
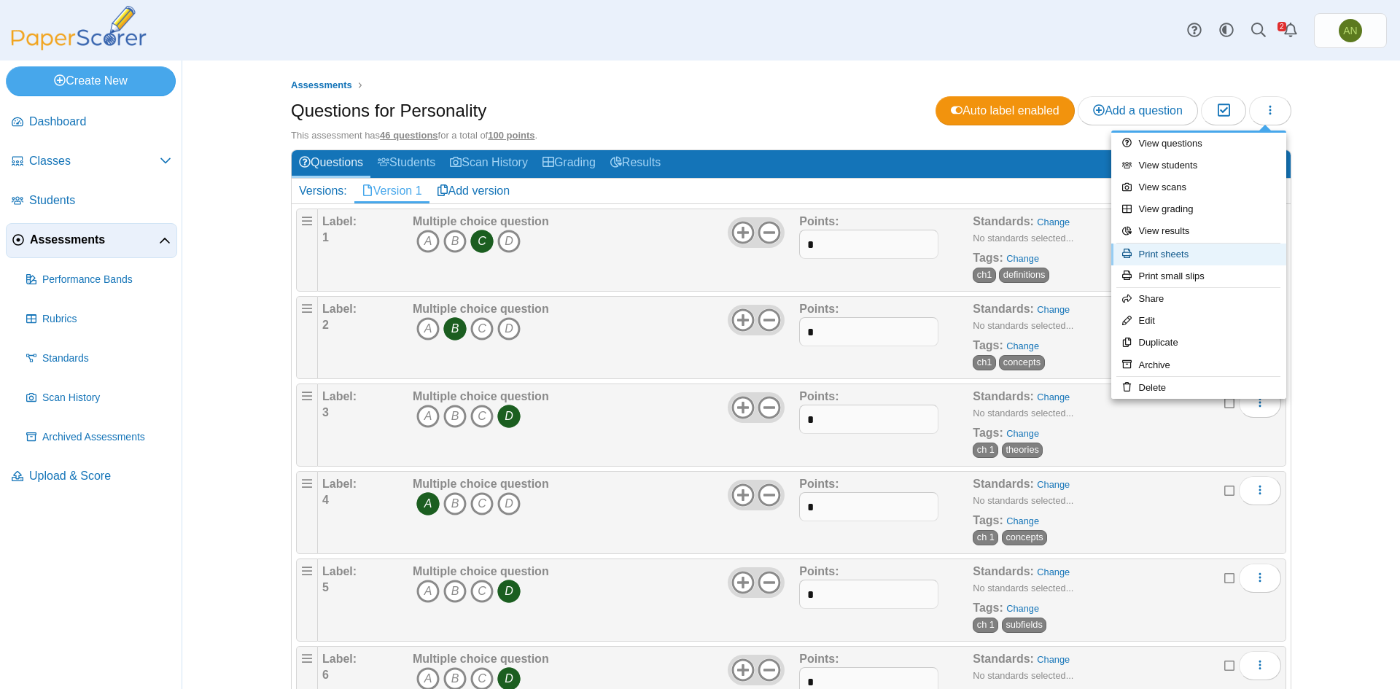
click at [1184, 251] on link "Print sheets" at bounding box center [1198, 255] width 175 height 22
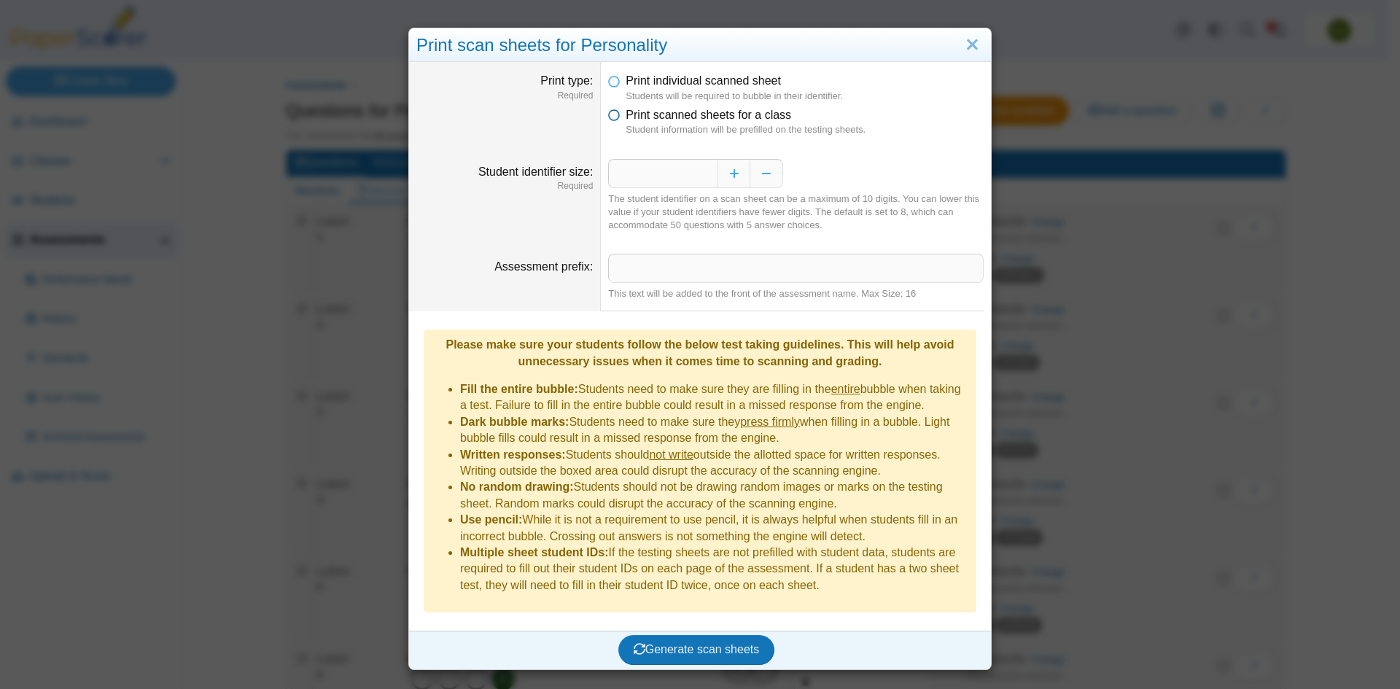
click at [608, 112] on icon at bounding box center [614, 112] width 12 height 10
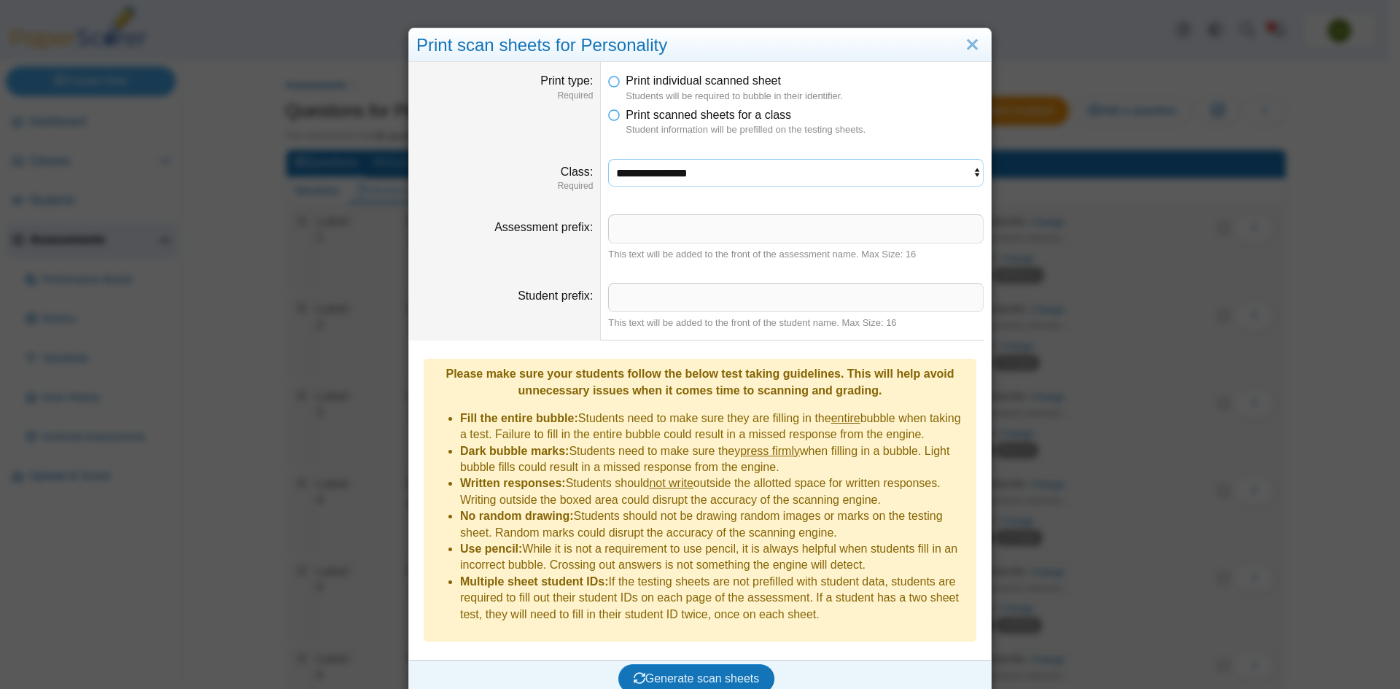
click at [655, 170] on select "**********" at bounding box center [796, 173] width 376 height 28
select select "**********"
click at [608, 159] on select "**********" at bounding box center [796, 173] width 376 height 28
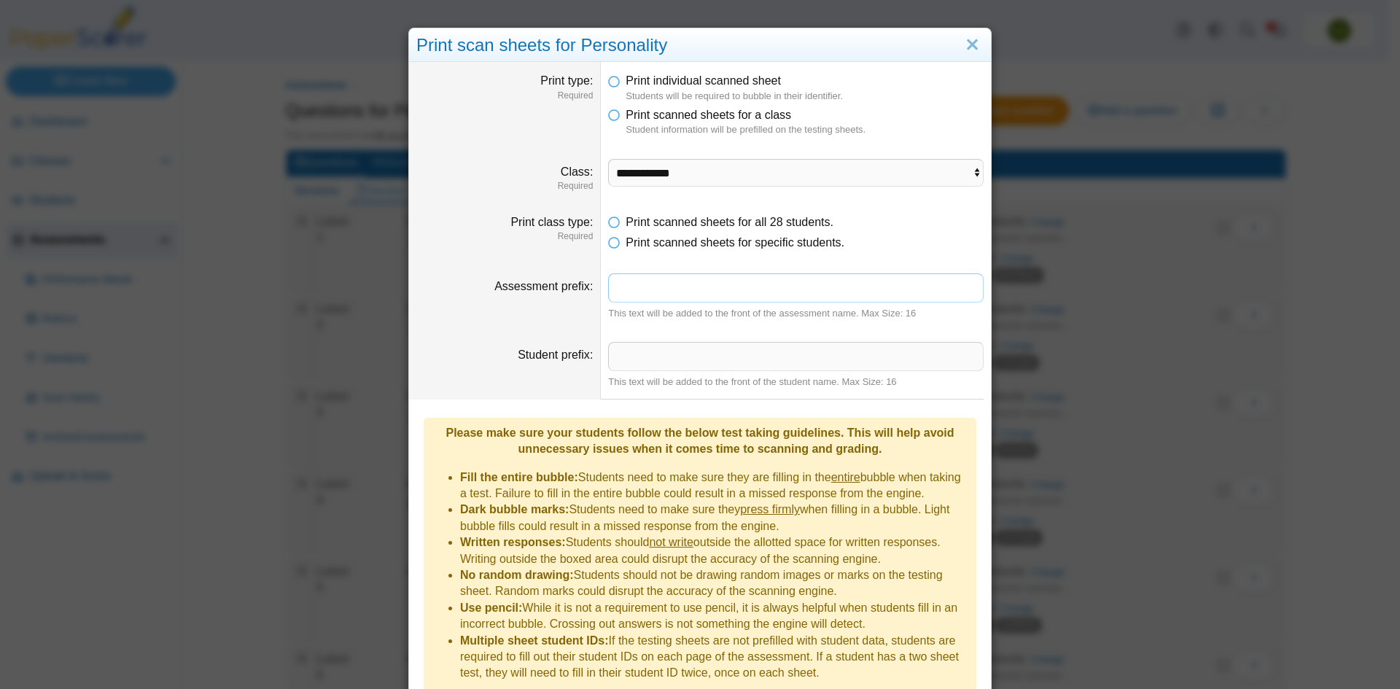
click at [623, 281] on input "Assessment prefix" at bounding box center [796, 287] width 376 height 29
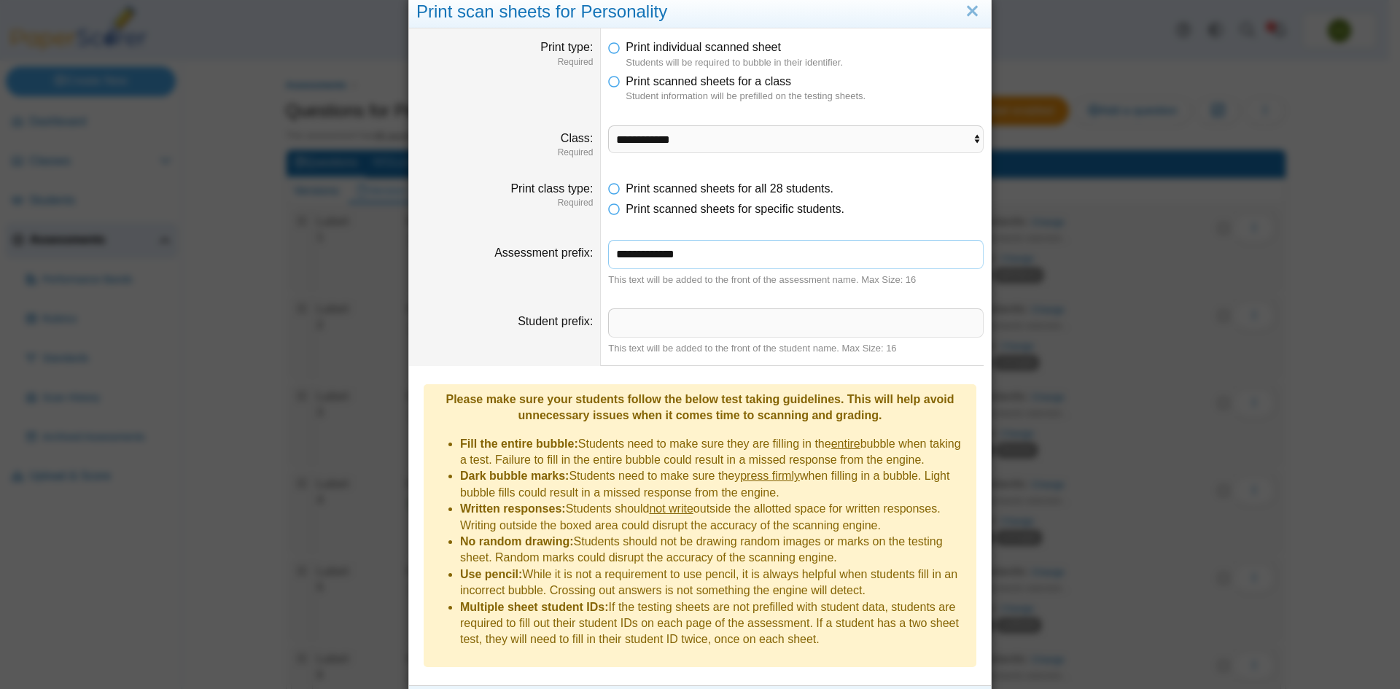
scroll to position [52, 0]
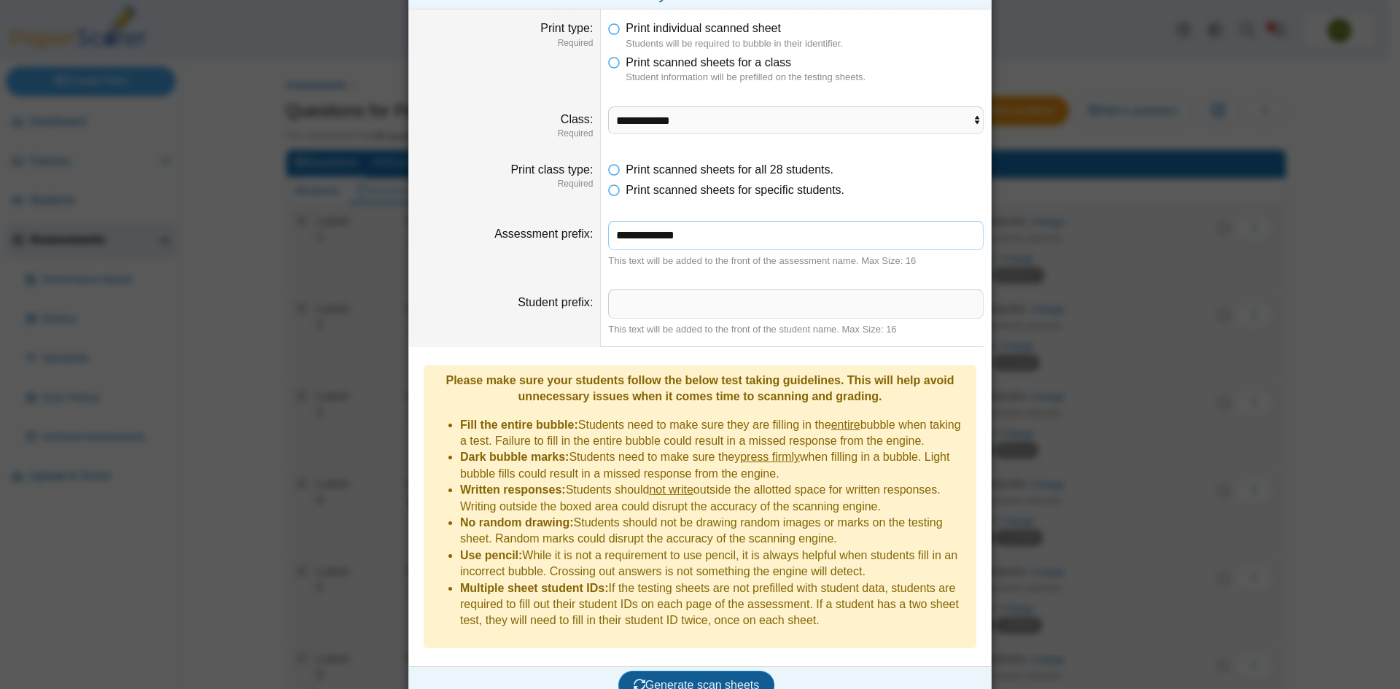
type input "**********"
click at [725, 679] on span "Generate scan sheets" at bounding box center [697, 685] width 126 height 12
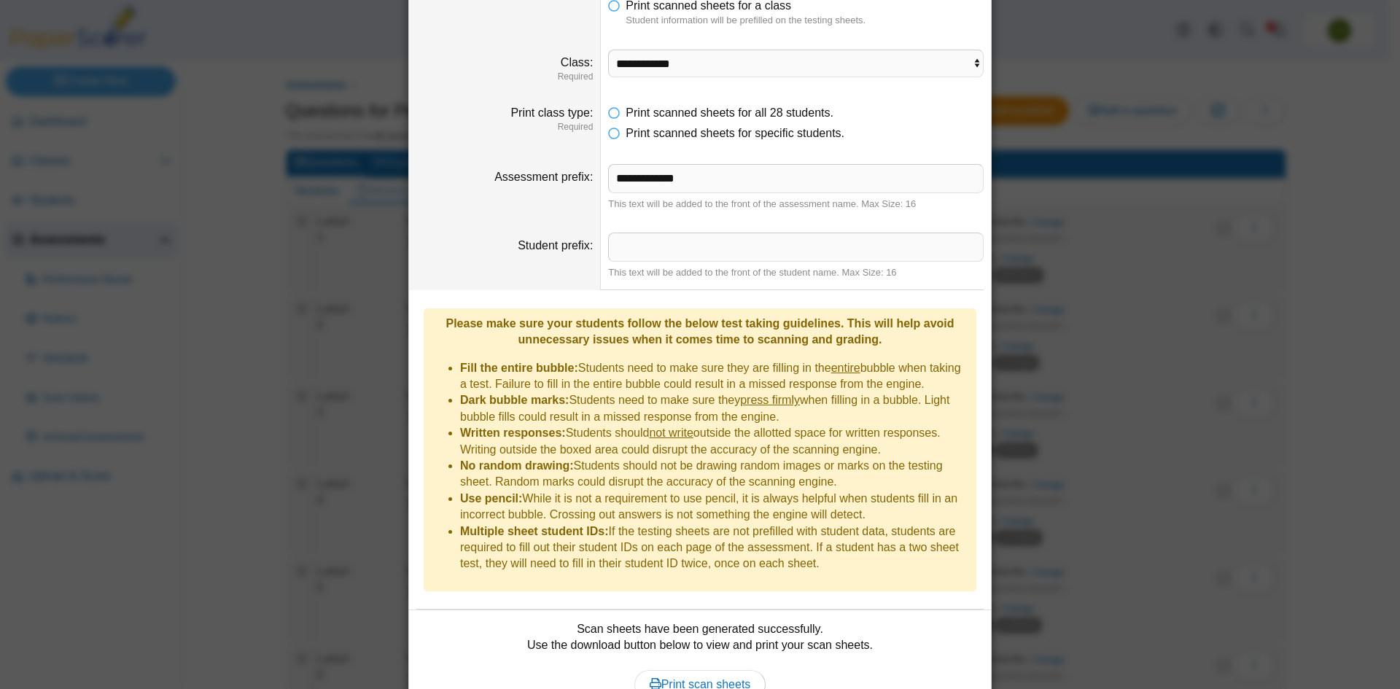
scroll to position [170, 0]
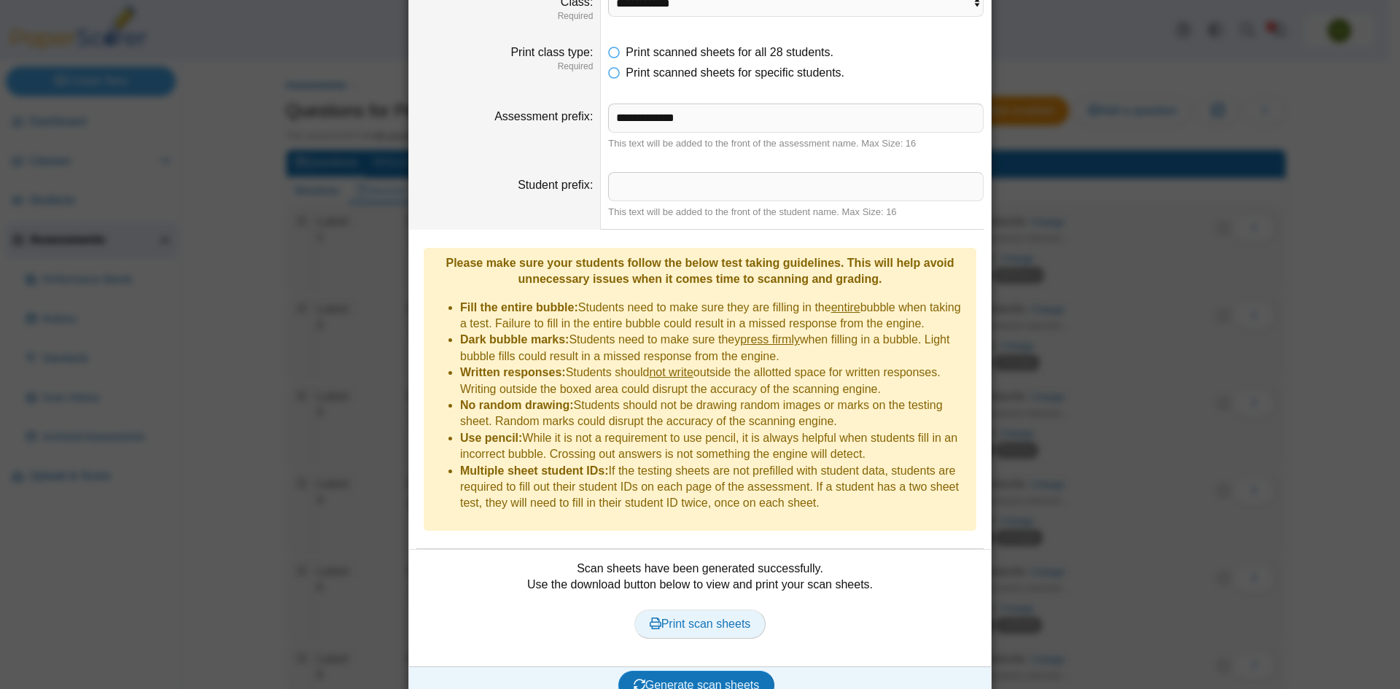
click at [707, 618] on span "Print scan sheets" at bounding box center [700, 624] width 101 height 12
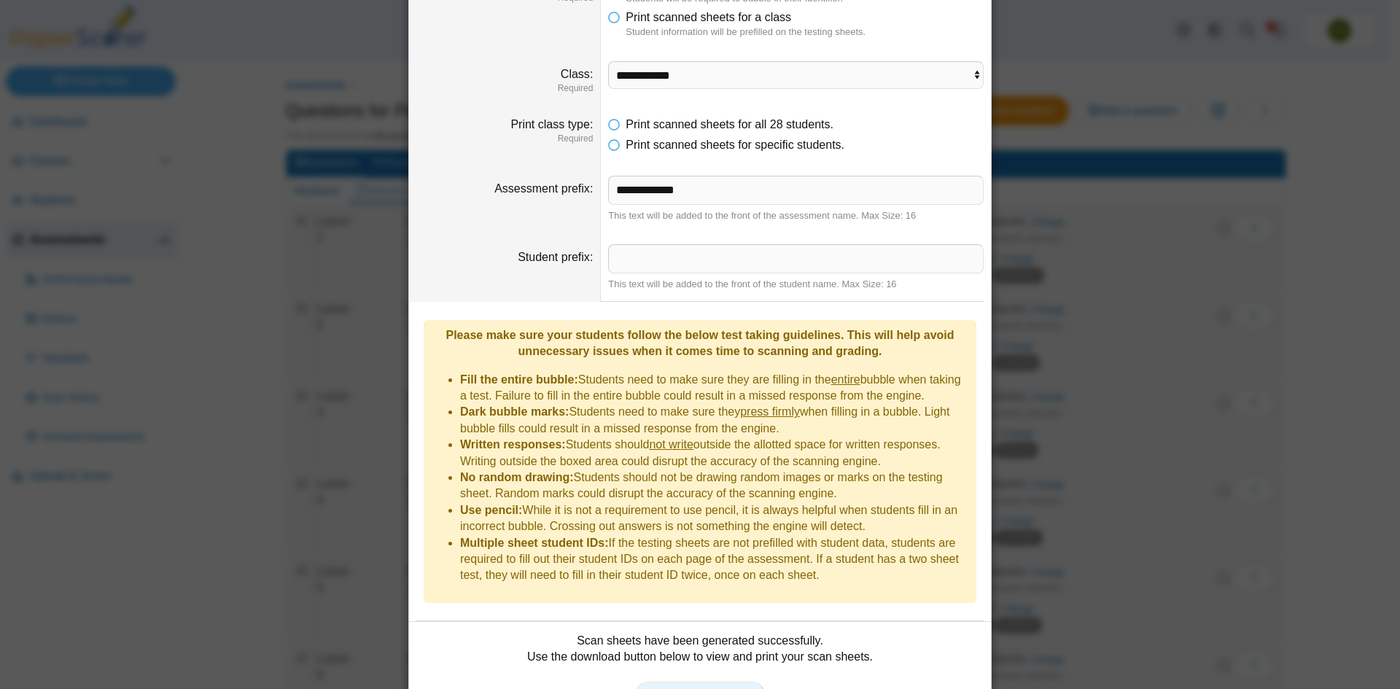
scroll to position [0, 0]
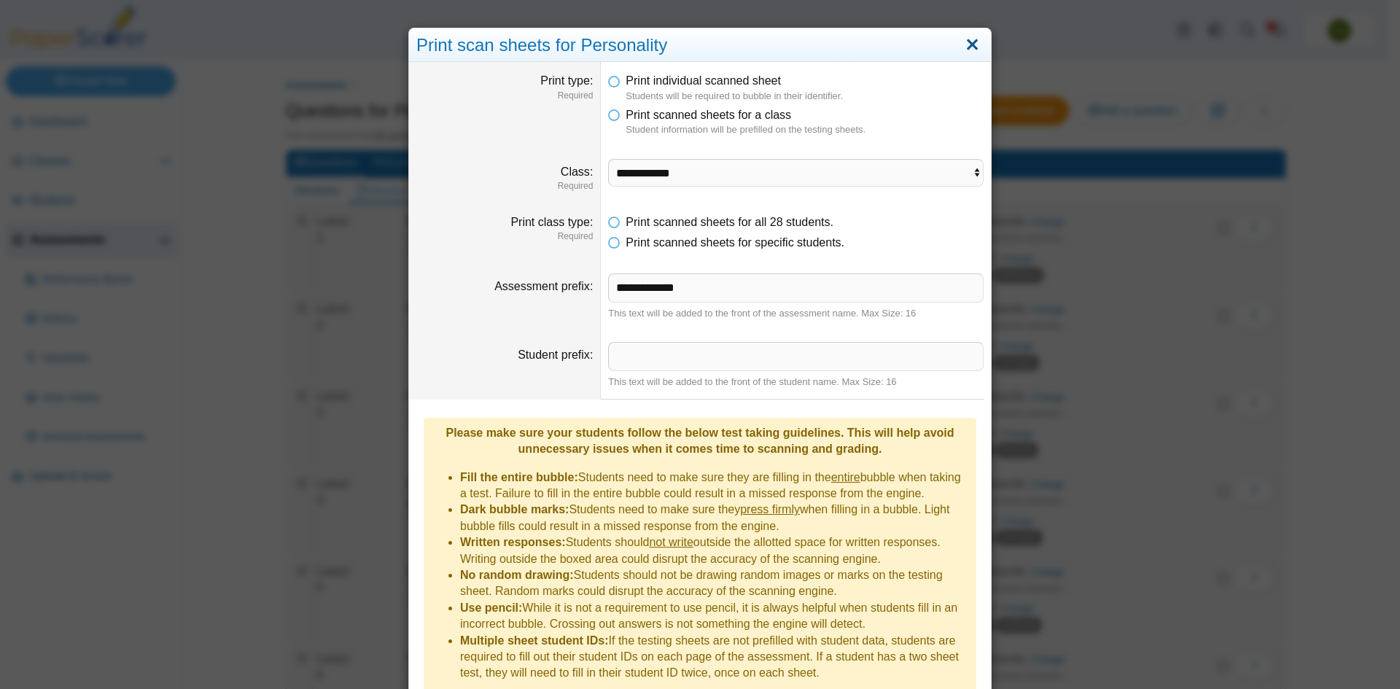
click at [968, 42] on link "Close" at bounding box center [972, 45] width 23 height 25
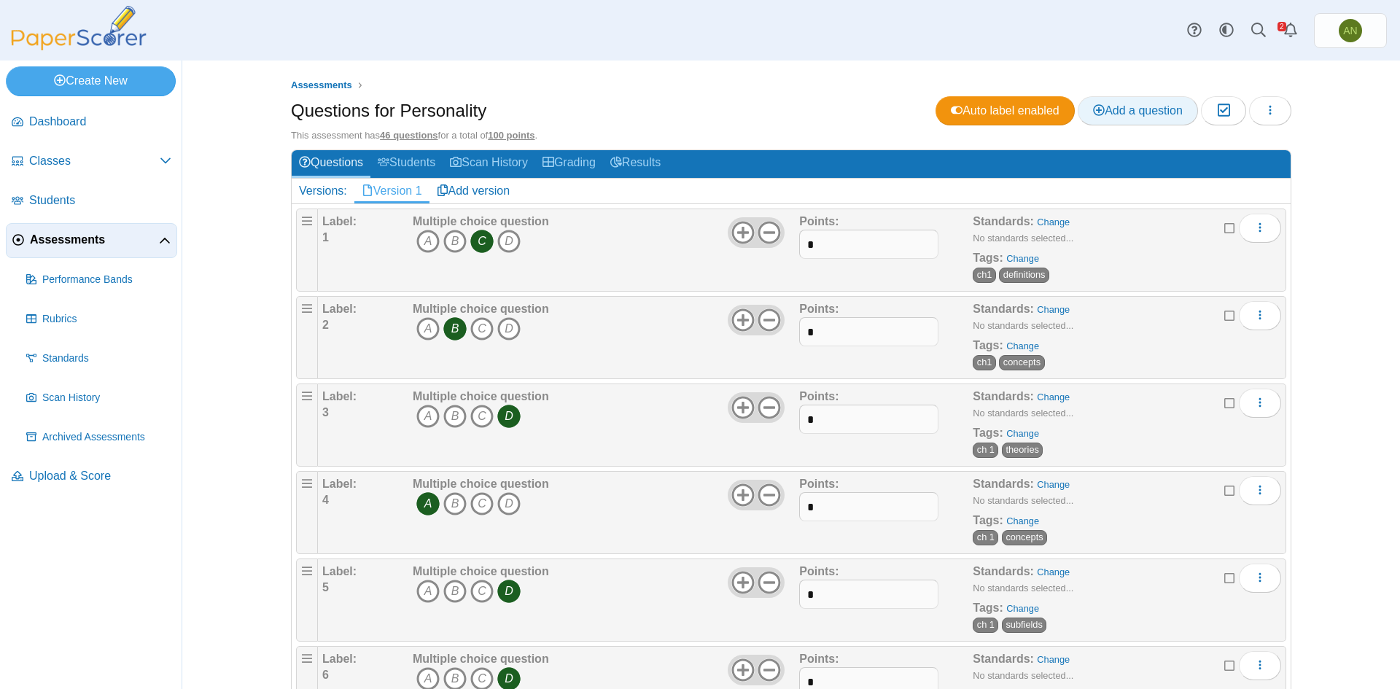
click at [1116, 114] on span "Add a question" at bounding box center [1138, 110] width 90 height 12
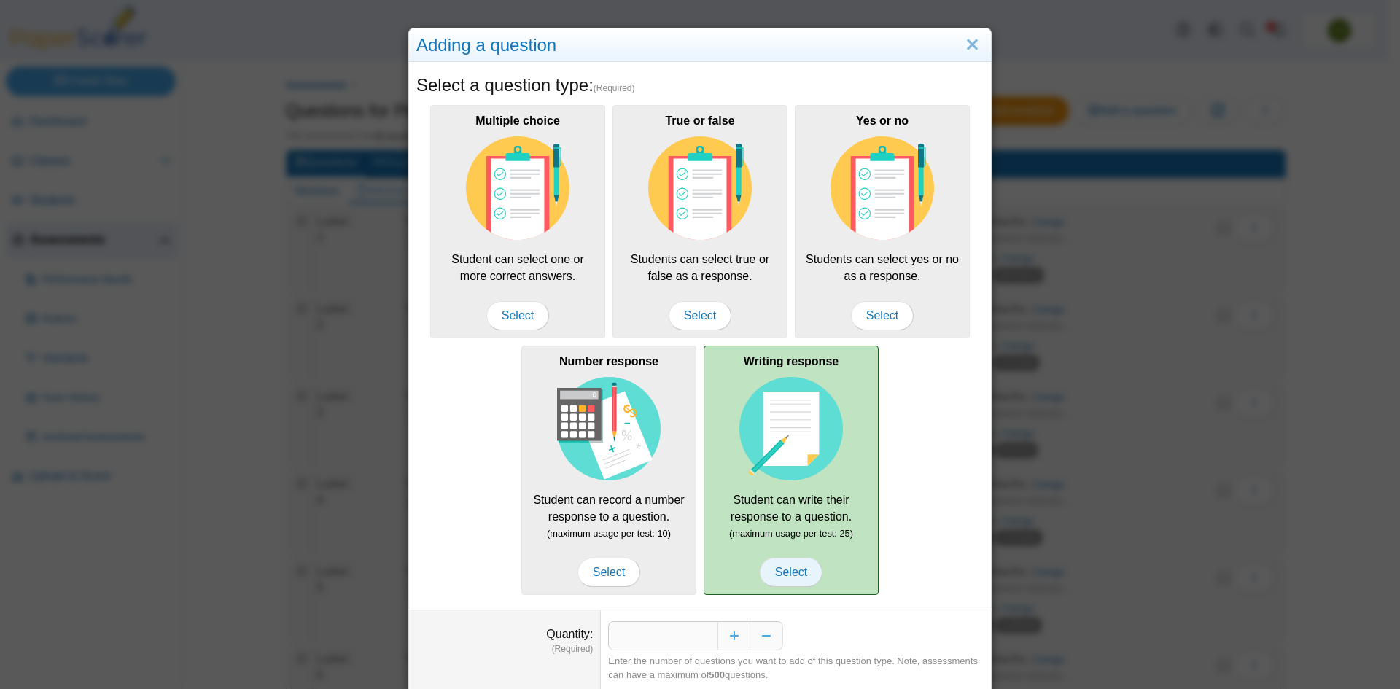
click at [780, 580] on span "Select" at bounding box center [791, 572] width 63 height 29
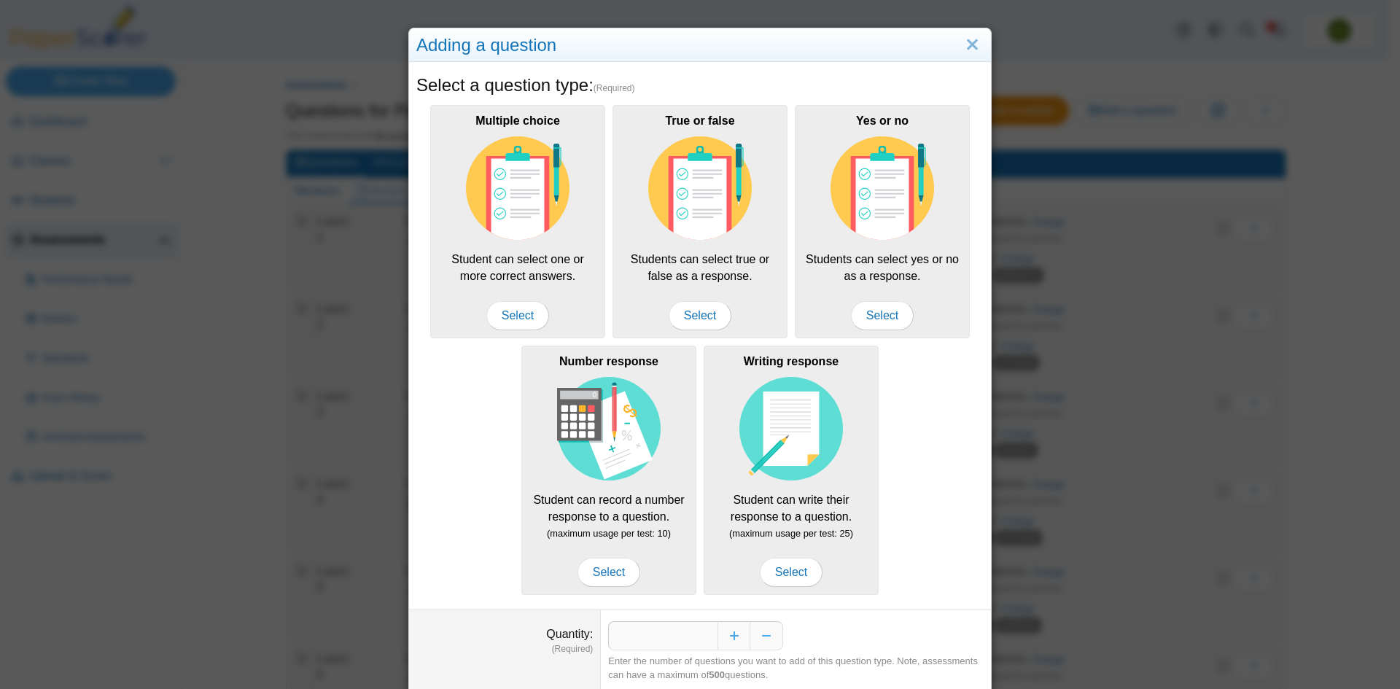
scroll to position [48, 0]
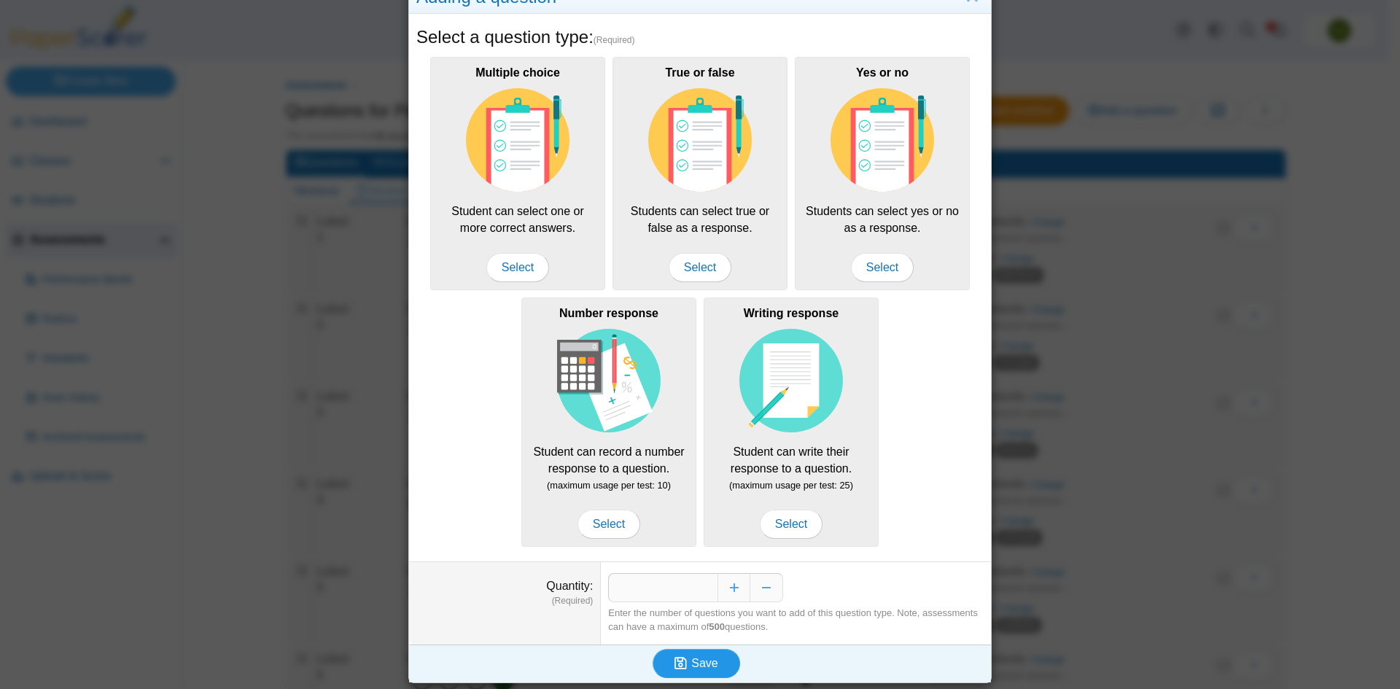
click at [693, 665] on span "Save" at bounding box center [704, 663] width 26 height 12
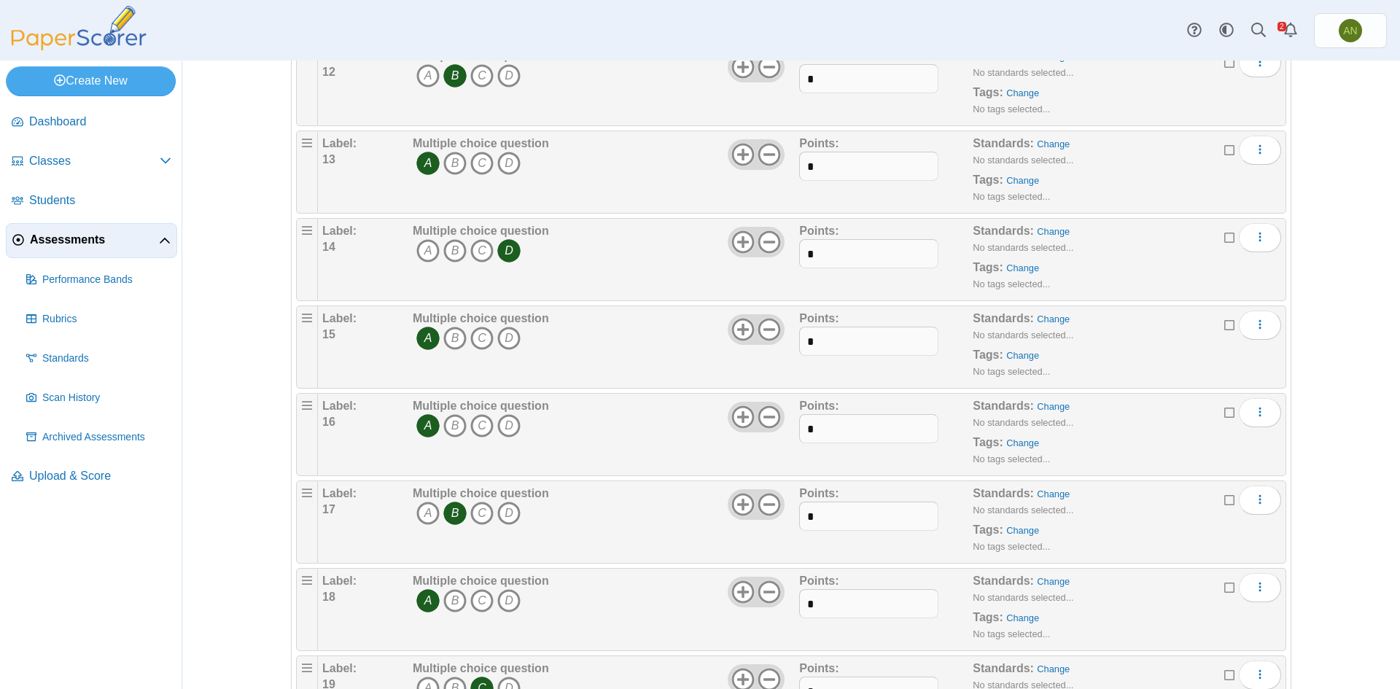
scroll to position [1385, 0]
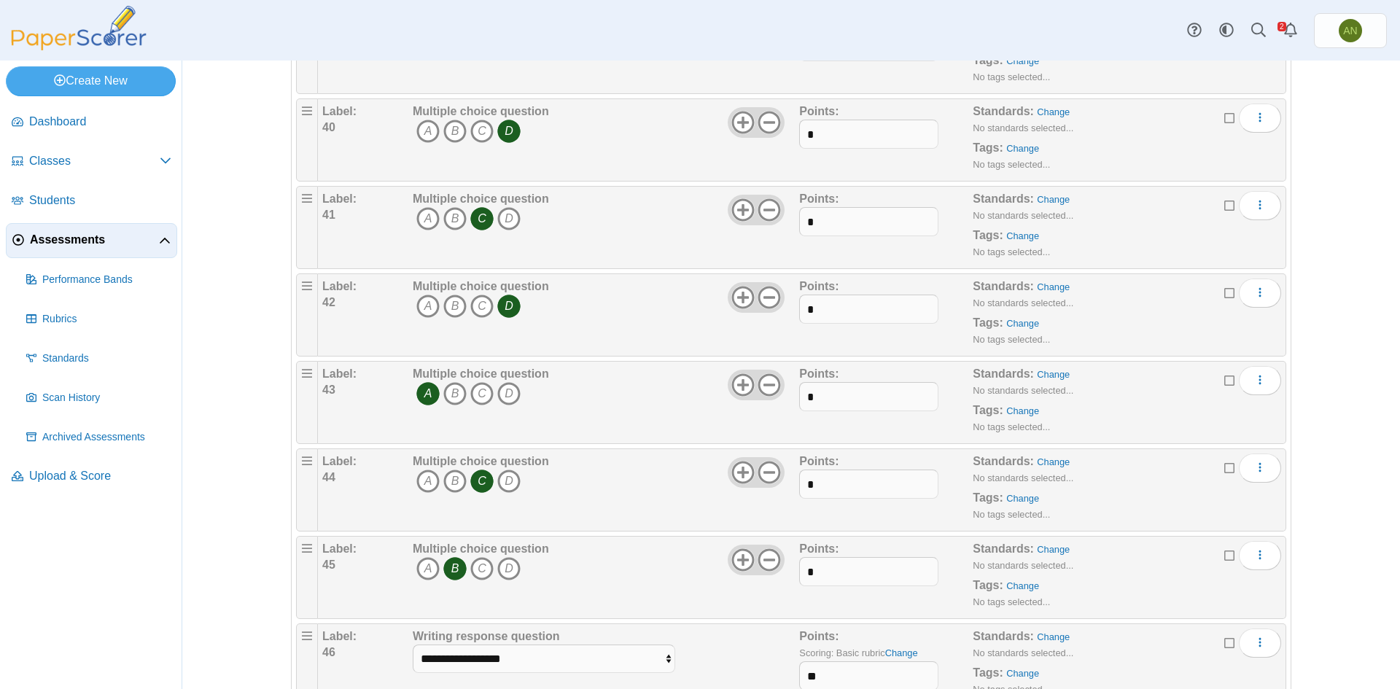
scroll to position [3661, 0]
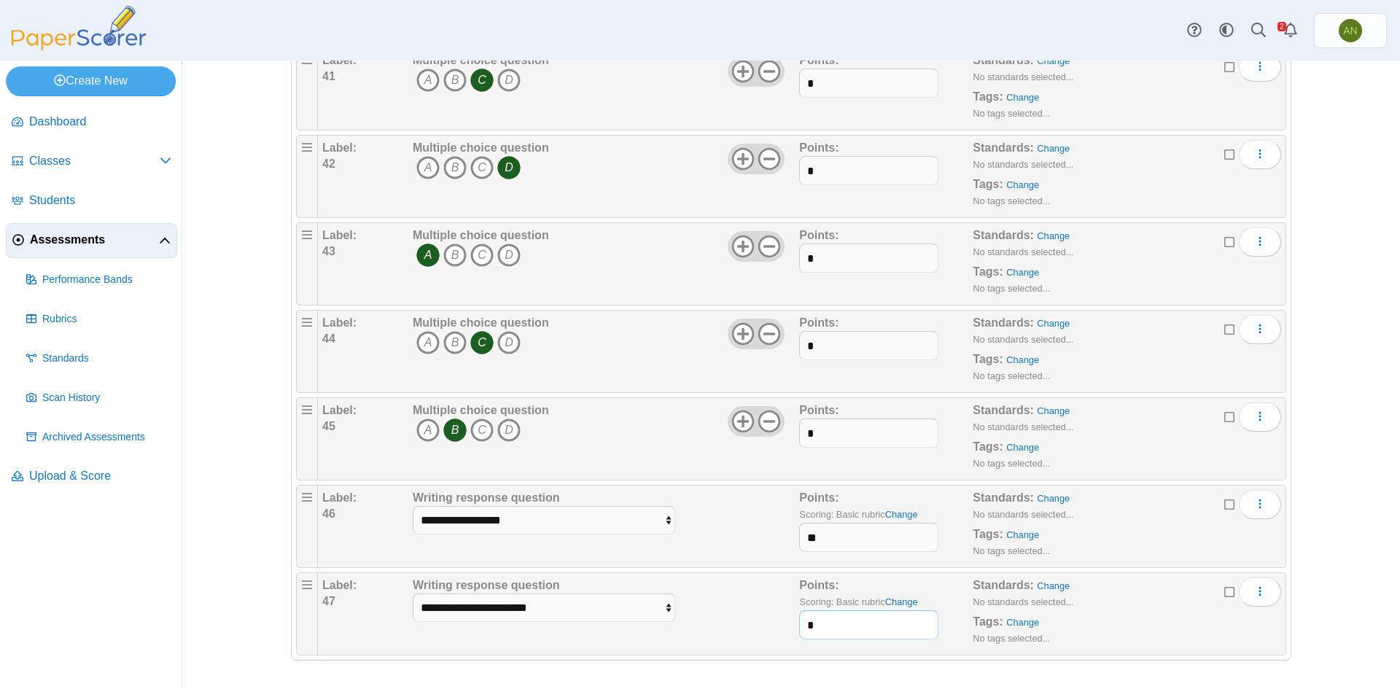
click at [841, 623] on input "*" at bounding box center [868, 624] width 139 height 29
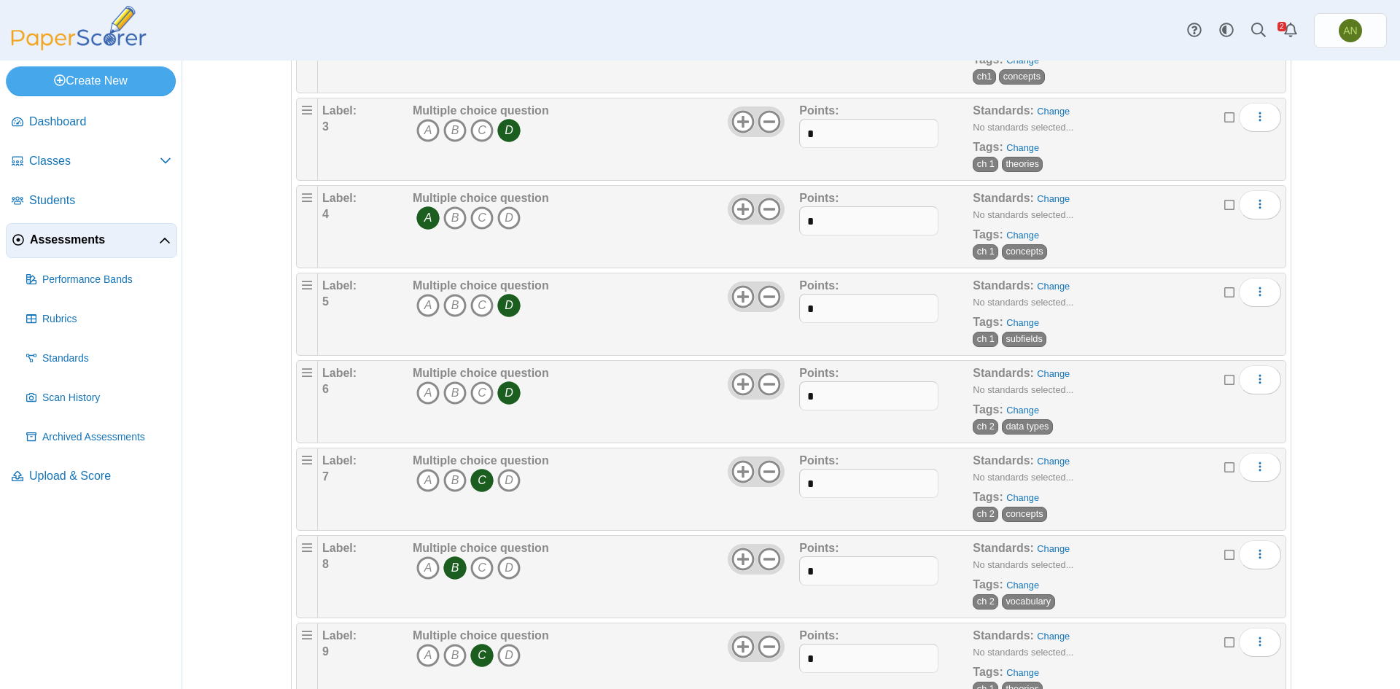
scroll to position [0, 0]
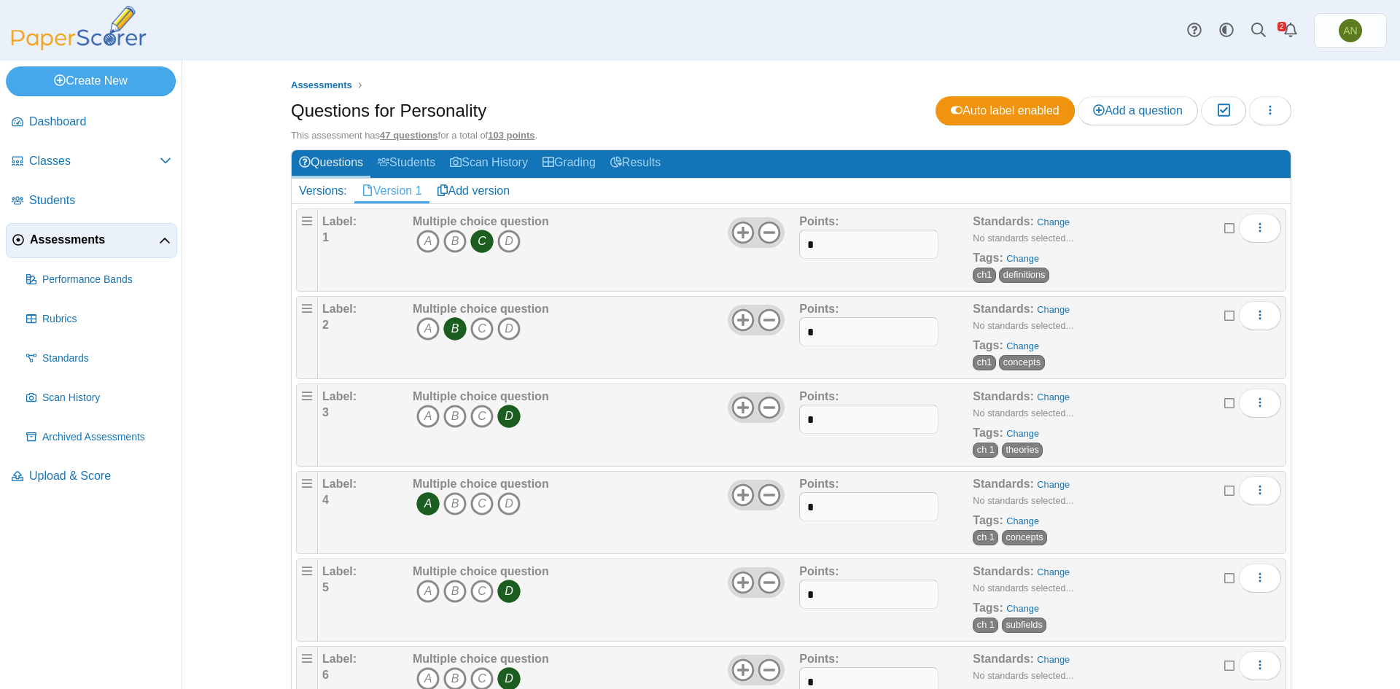
type input "*"
click at [977, 276] on span "ch1" at bounding box center [984, 275] width 23 height 15
click at [1014, 256] on link "Change" at bounding box center [1022, 258] width 33 height 11
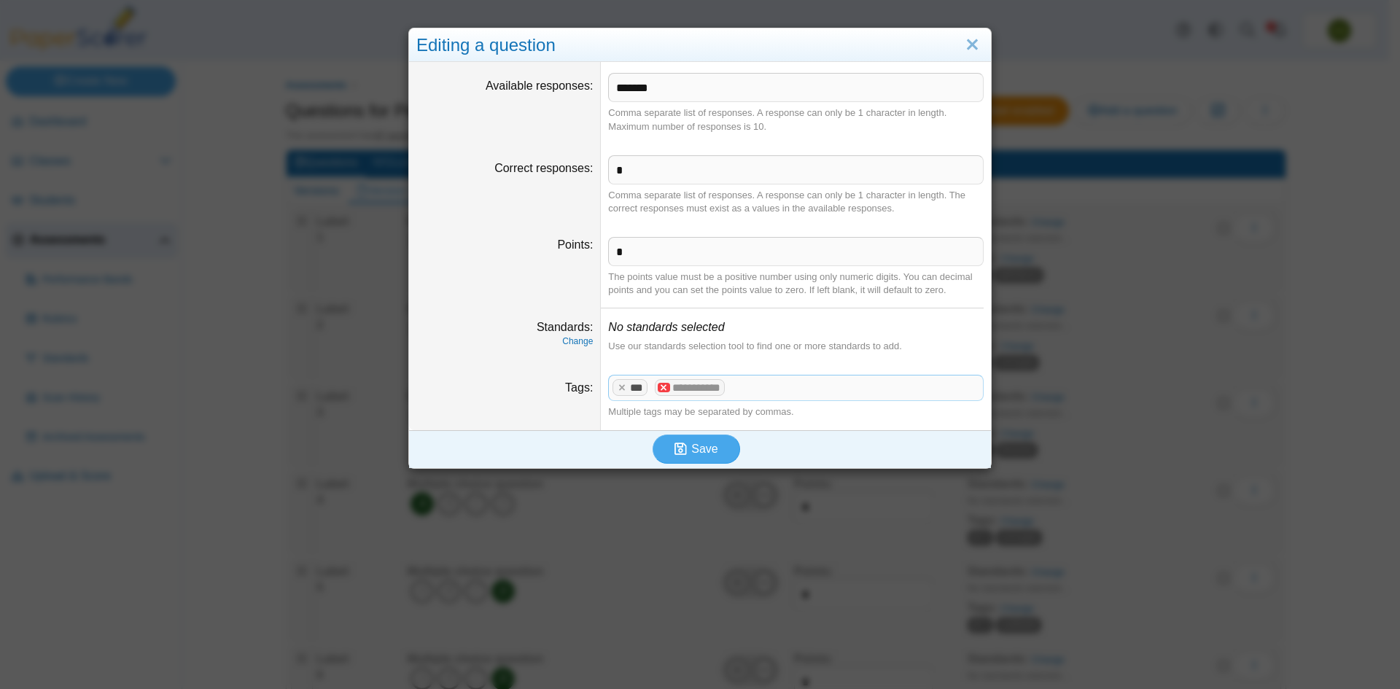
click at [658, 387] on x "remove tag" at bounding box center [664, 387] width 12 height 9
click at [618, 389] on x "remove tag" at bounding box center [621, 387] width 12 height 9
click at [970, 49] on link "Close" at bounding box center [972, 45] width 23 height 25
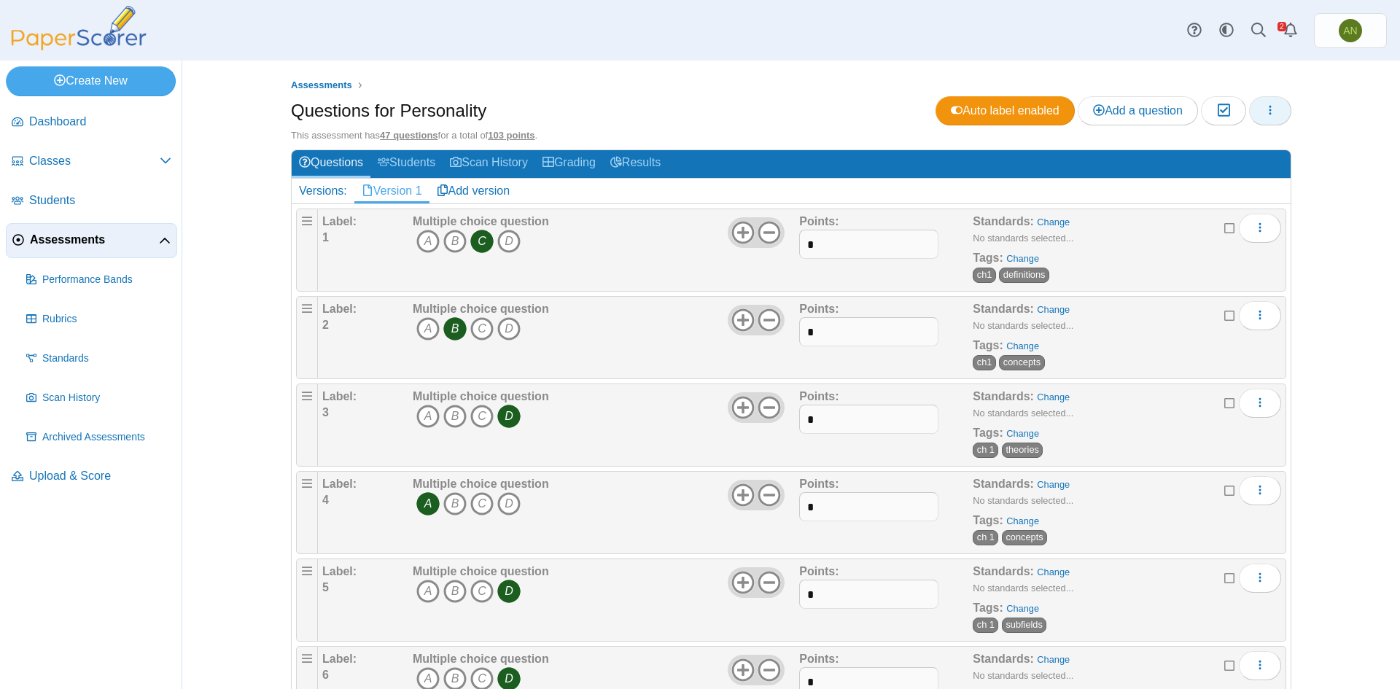
click at [1269, 108] on icon "button" at bounding box center [1270, 110] width 12 height 12
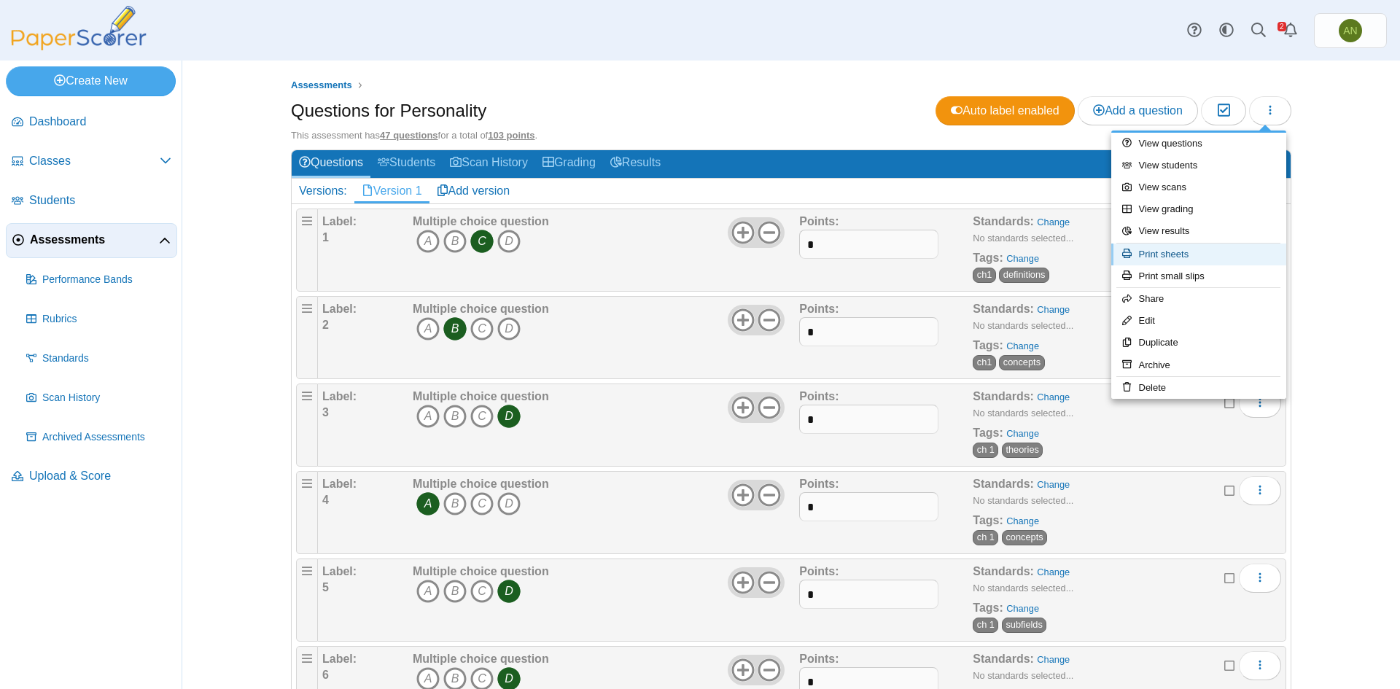
click at [1256, 254] on link "Print sheets" at bounding box center [1198, 255] width 175 height 22
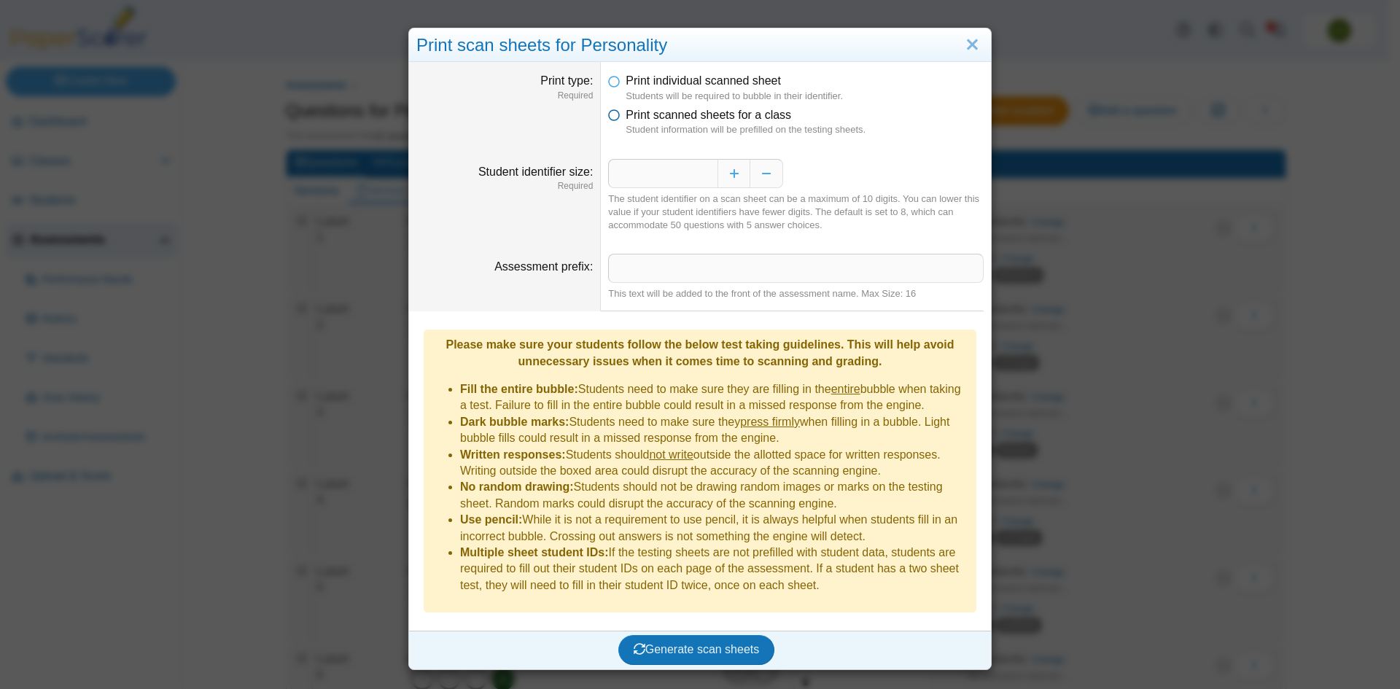
click at [608, 115] on icon at bounding box center [614, 112] width 12 height 10
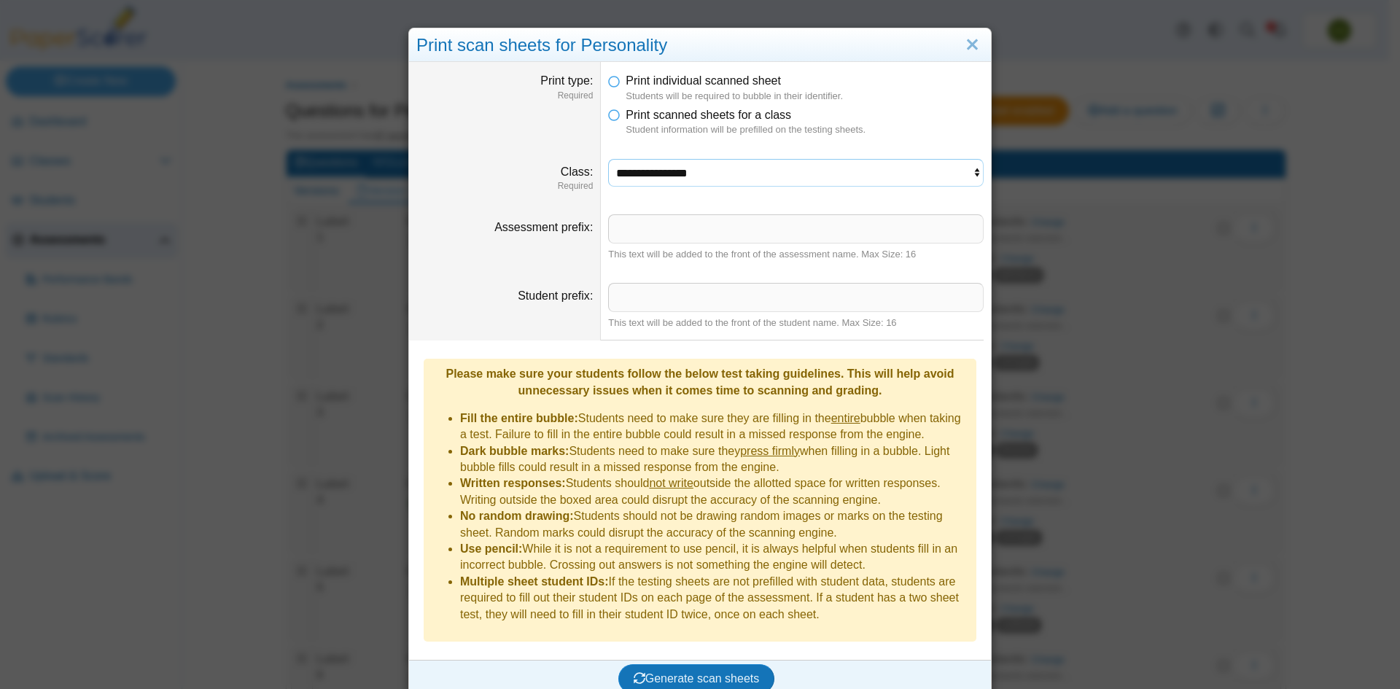
click at [670, 169] on select "**********" at bounding box center [796, 173] width 376 height 28
select select "**********"
click at [608, 159] on select "**********" at bounding box center [796, 173] width 376 height 28
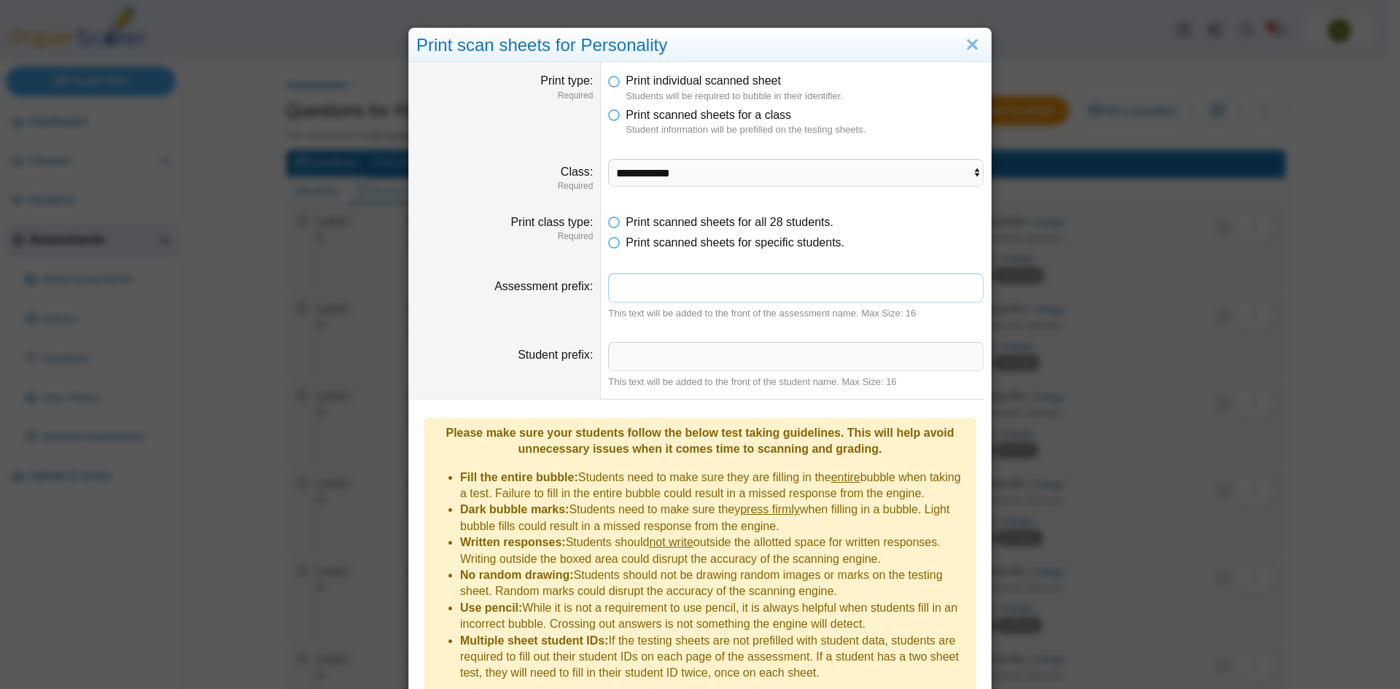
click at [618, 287] on input "Assessment prefix" at bounding box center [796, 287] width 376 height 29
type input "**********"
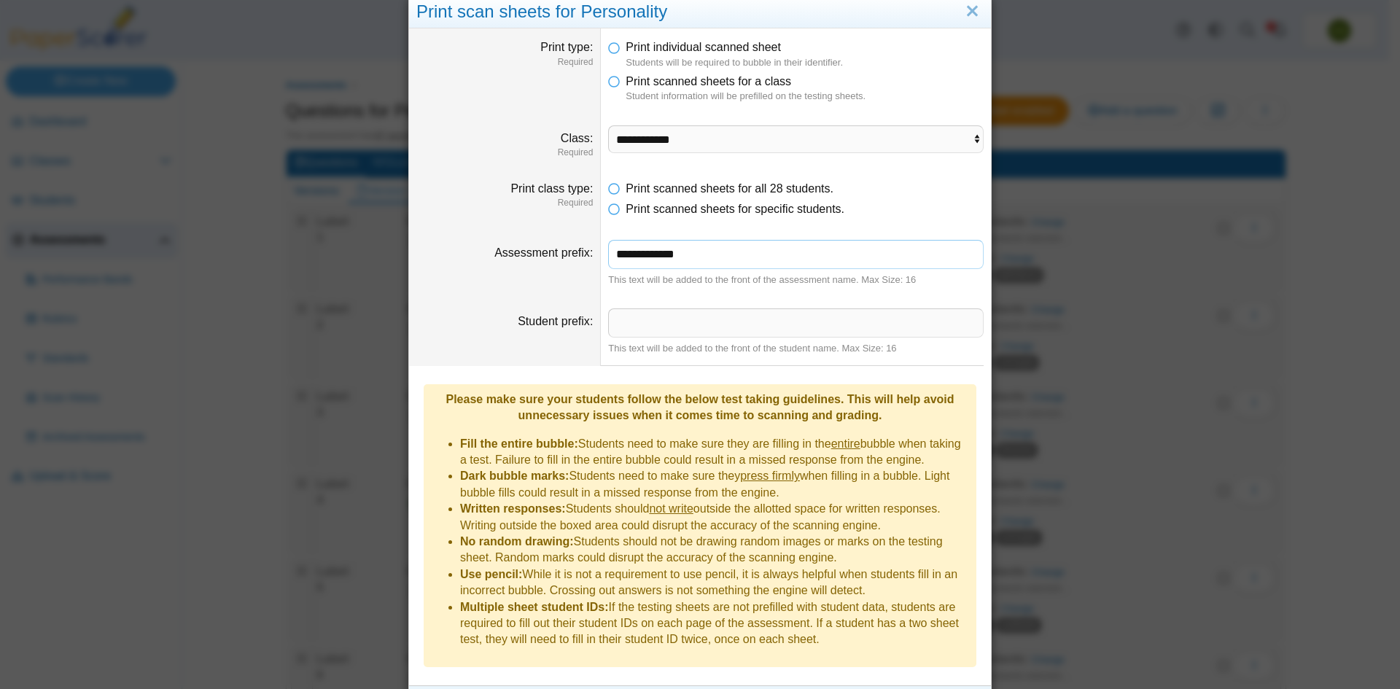
scroll to position [52, 0]
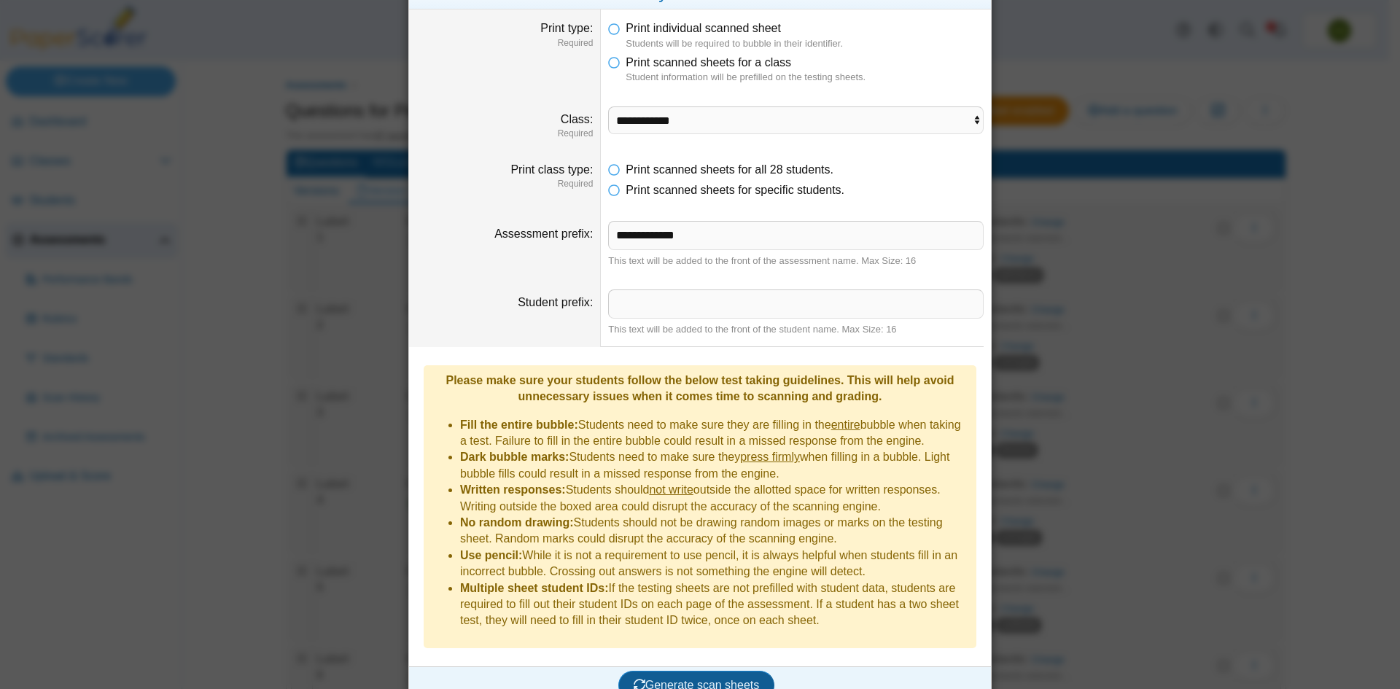
click at [731, 679] on span "Generate scan sheets" at bounding box center [697, 685] width 126 height 12
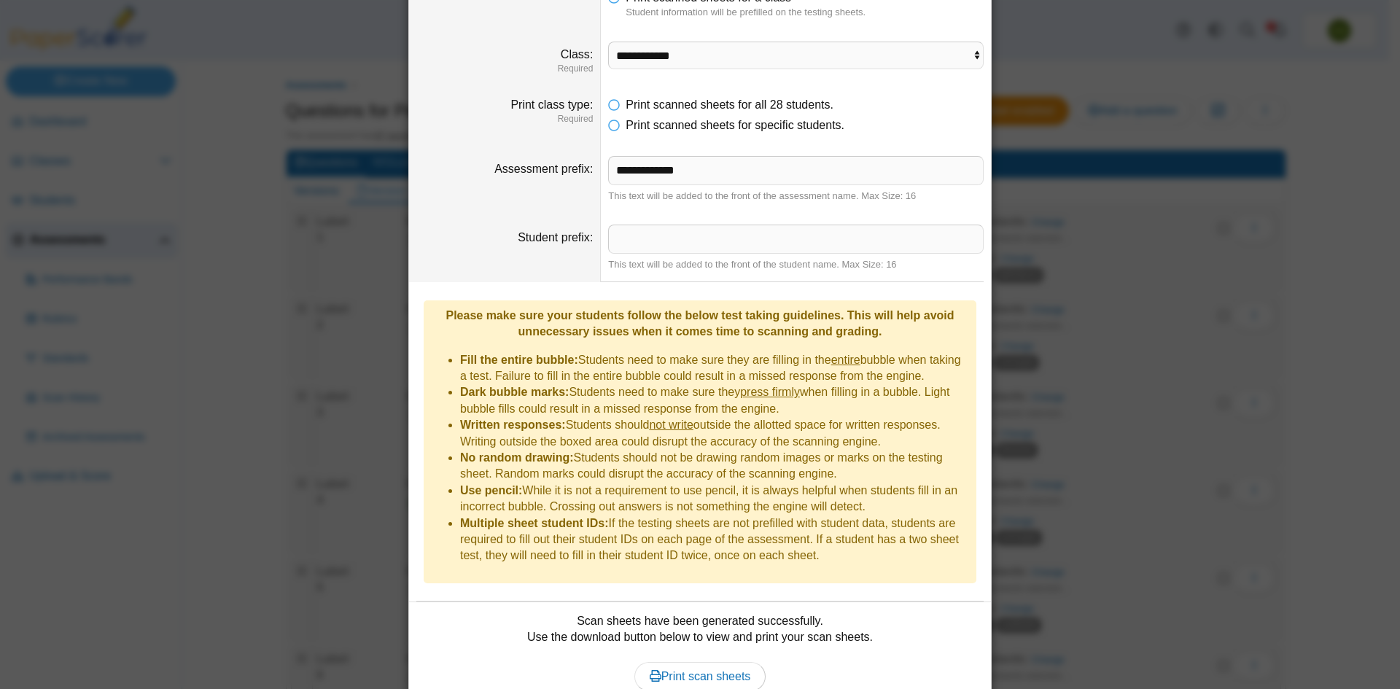
scroll to position [170, 0]
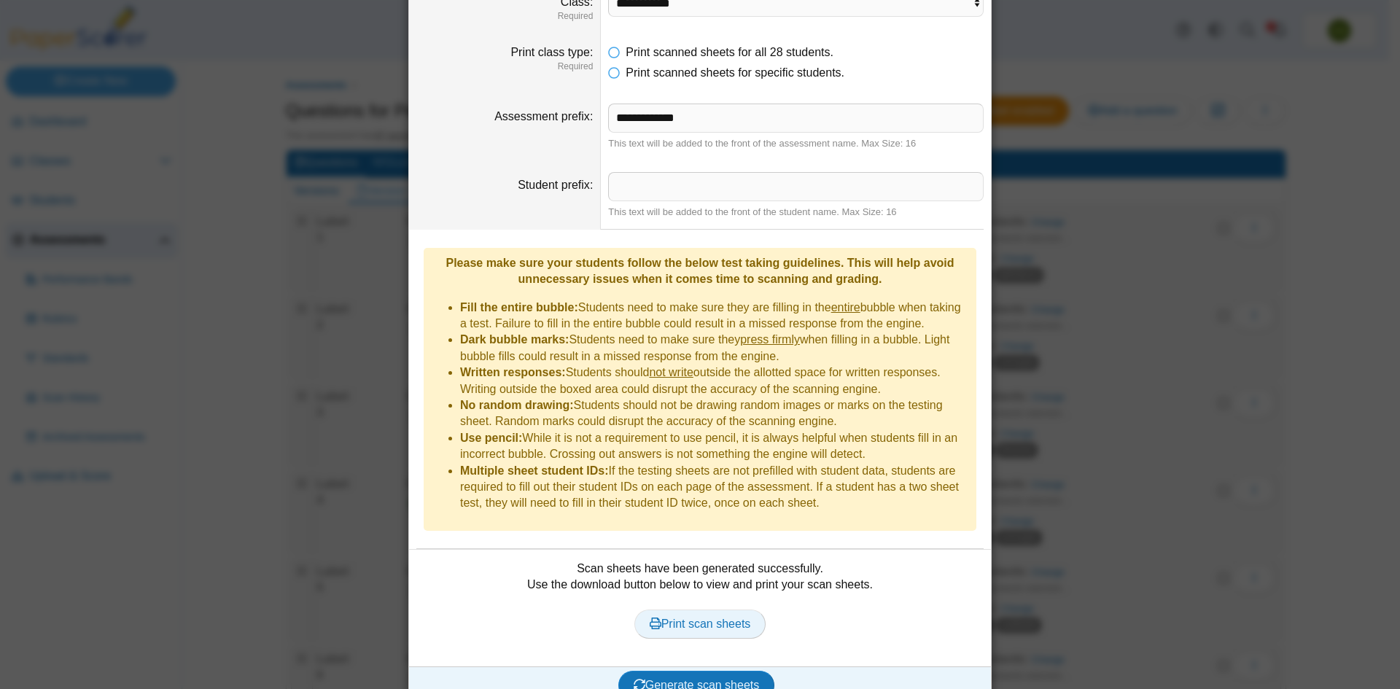
click at [701, 618] on span "Print scan sheets" at bounding box center [700, 624] width 101 height 12
